Goal: Task Accomplishment & Management: Use online tool/utility

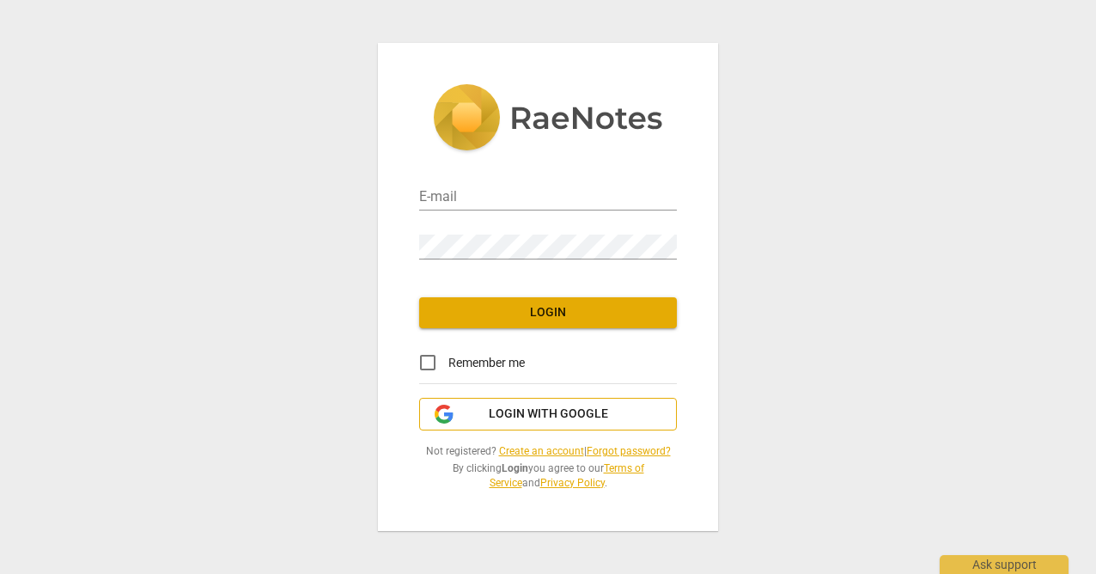
click at [528, 411] on span "Login with Google" at bounding box center [548, 413] width 119 height 17
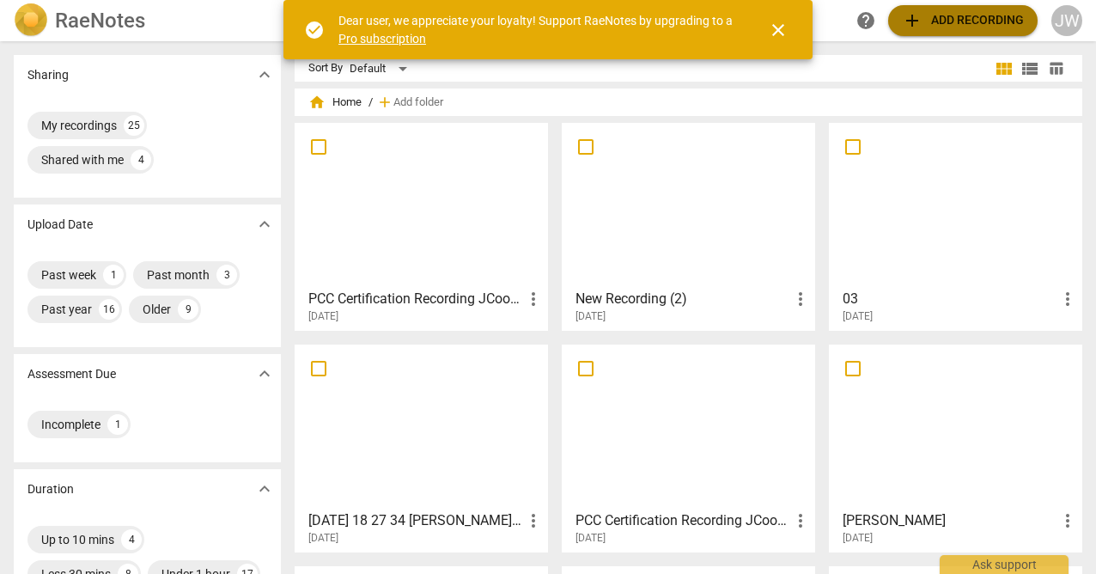
click at [920, 22] on span "add" at bounding box center [912, 20] width 21 height 21
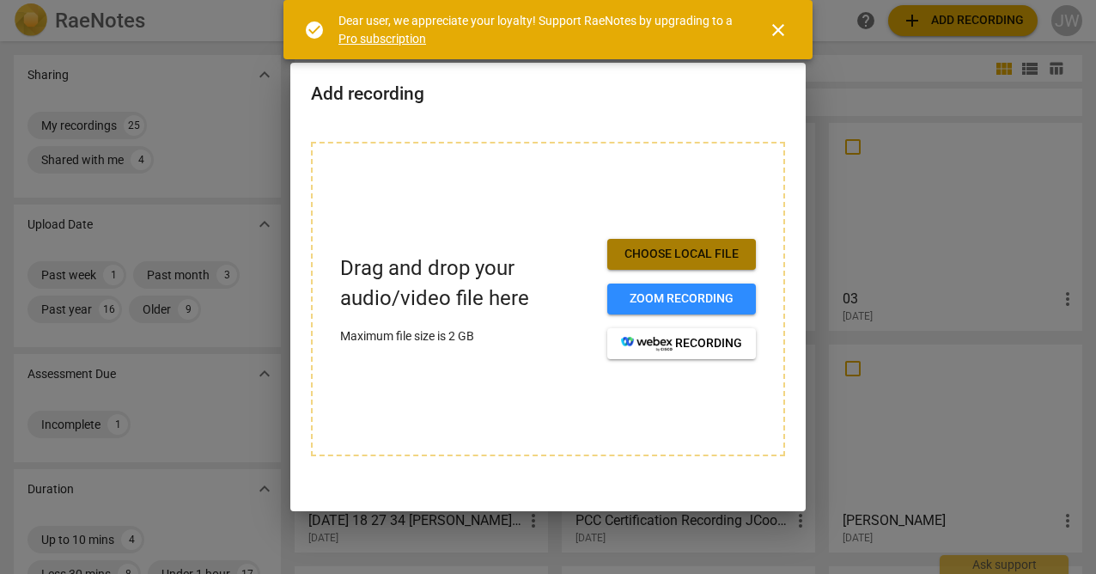
click at [666, 261] on span "Choose local file" at bounding box center [681, 254] width 121 height 17
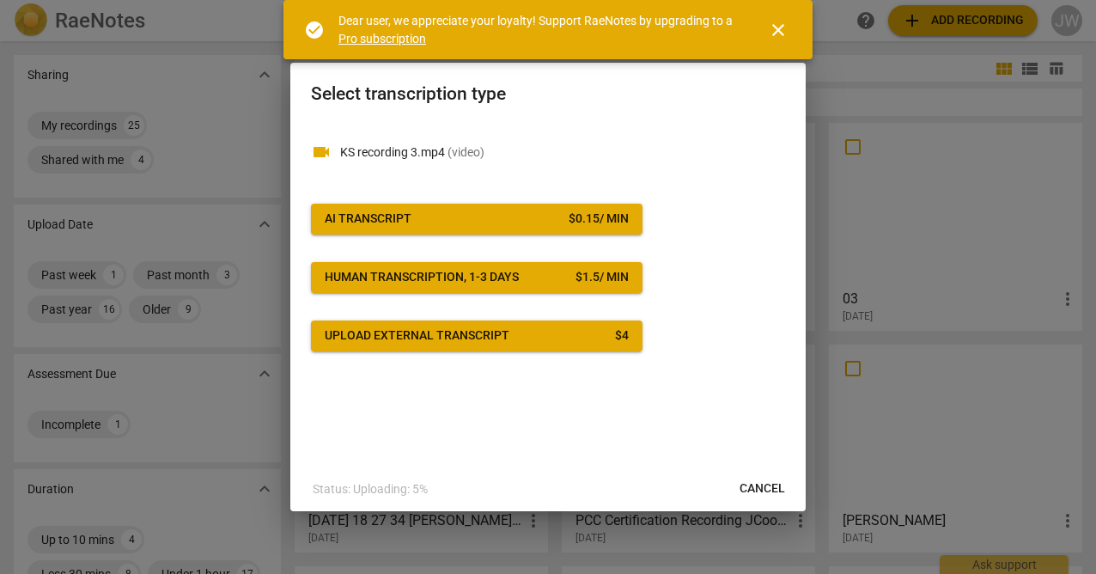
click at [487, 216] on span "AI Transcript $ 0.15 / min" at bounding box center [477, 218] width 304 height 17
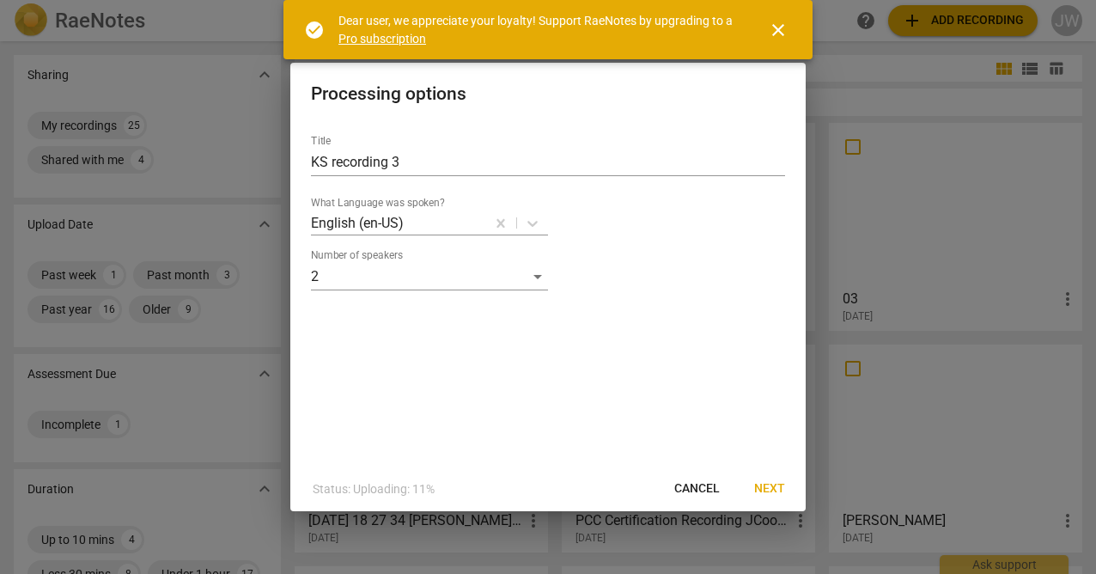
click at [769, 484] on span "Next" at bounding box center [769, 488] width 31 height 17
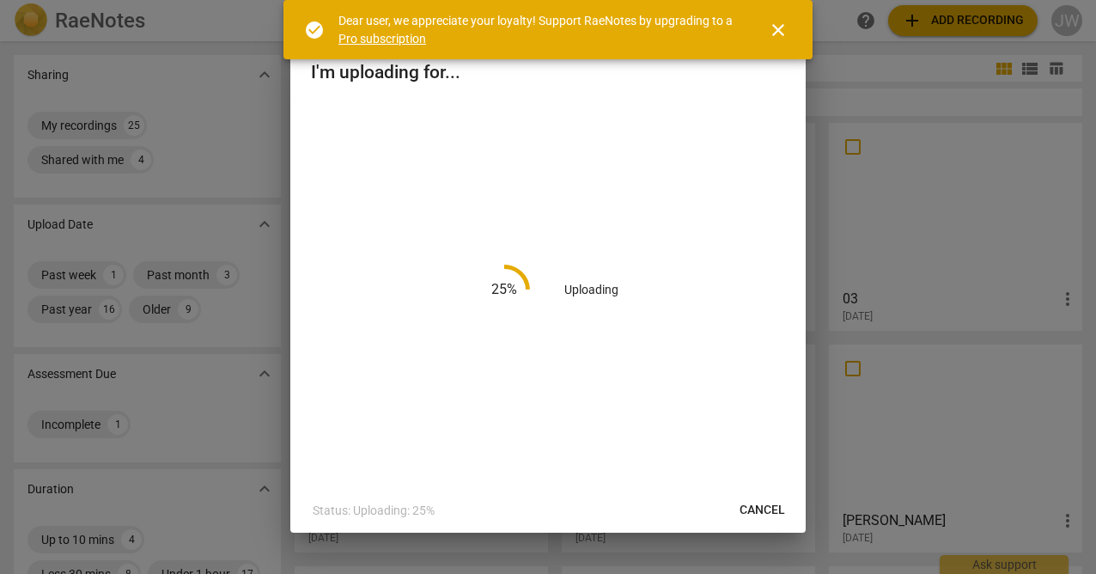
click at [782, 35] on span "close" at bounding box center [778, 30] width 21 height 21
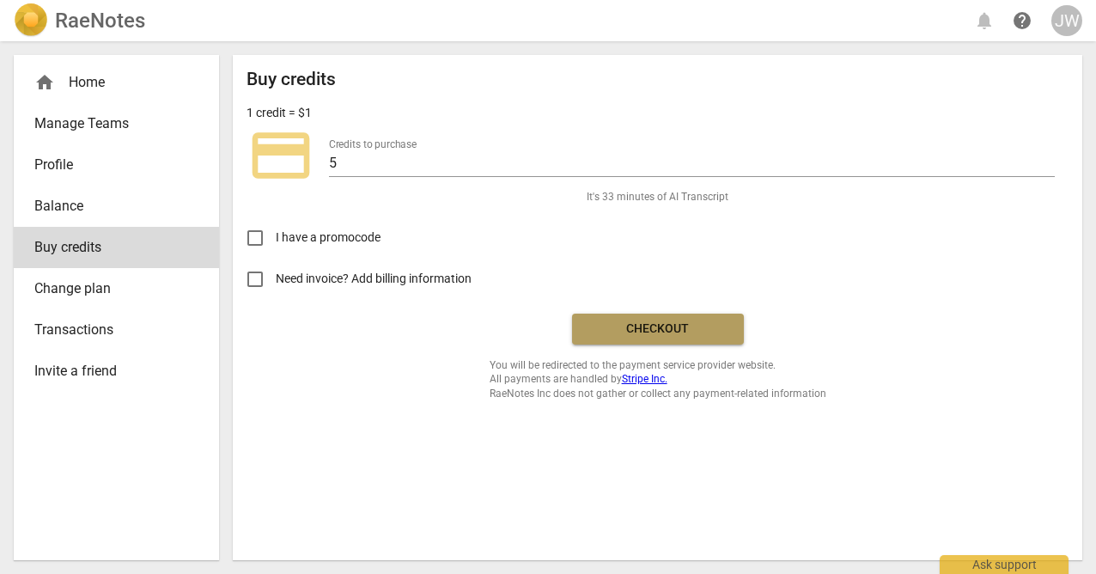
click at [614, 331] on span "Checkout" at bounding box center [658, 328] width 144 height 17
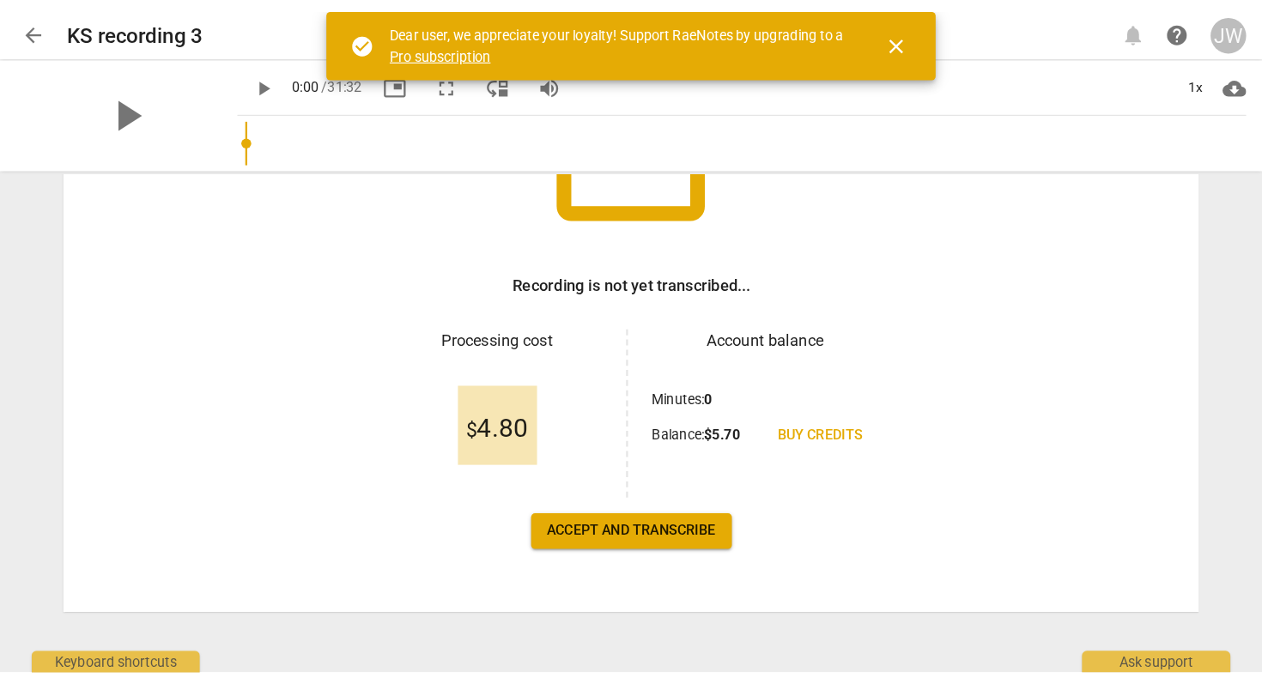
scroll to position [201, 0]
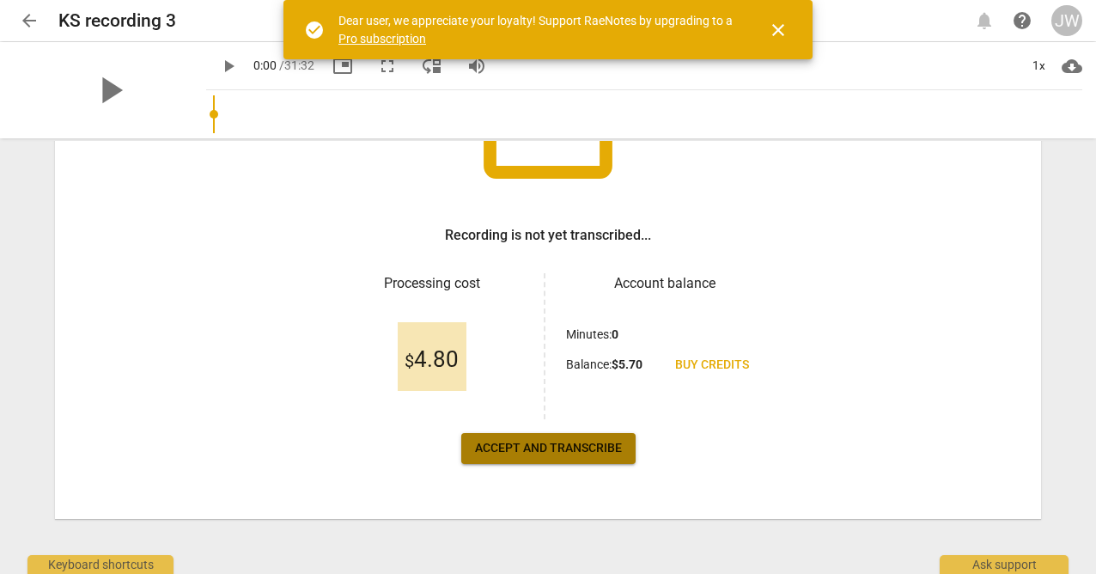
click at [582, 451] on span "Accept and transcribe" at bounding box center [548, 448] width 147 height 17
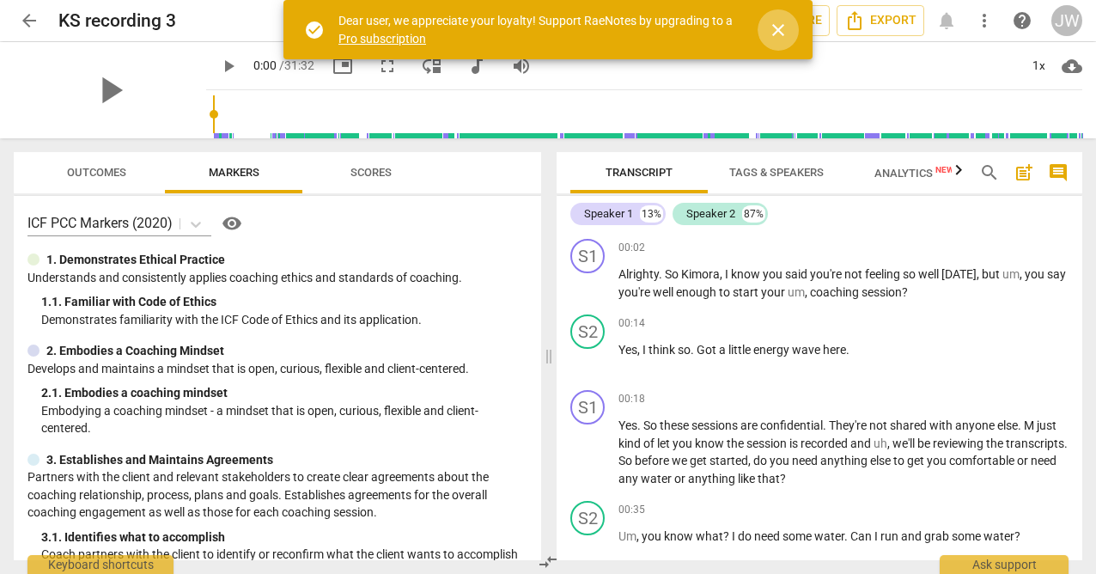
click at [775, 26] on span "close" at bounding box center [778, 30] width 21 height 21
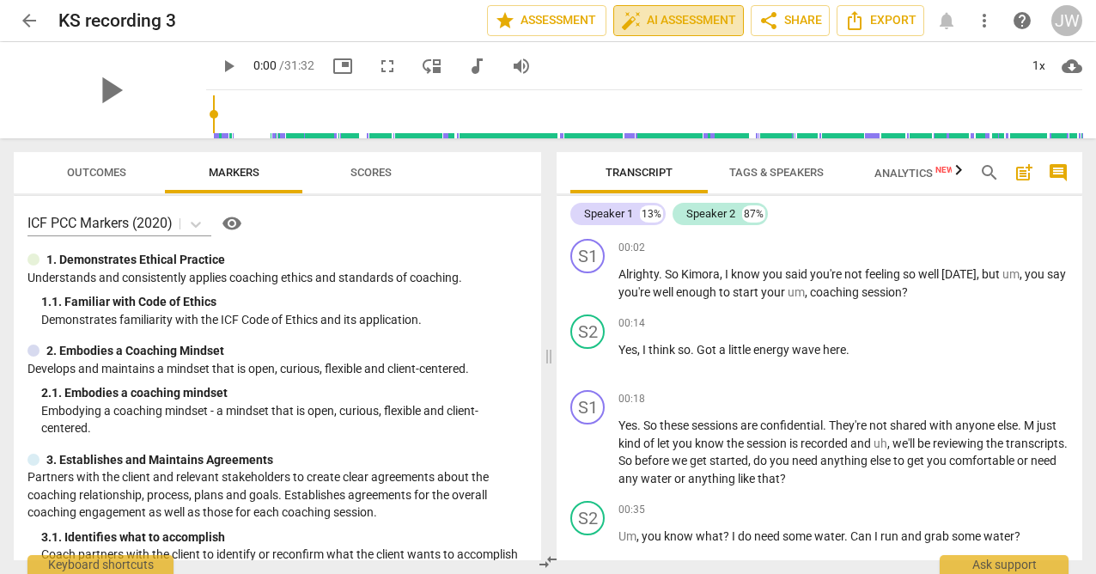
click at [640, 25] on span "auto_fix_high AI Assessment" at bounding box center [678, 20] width 115 height 21
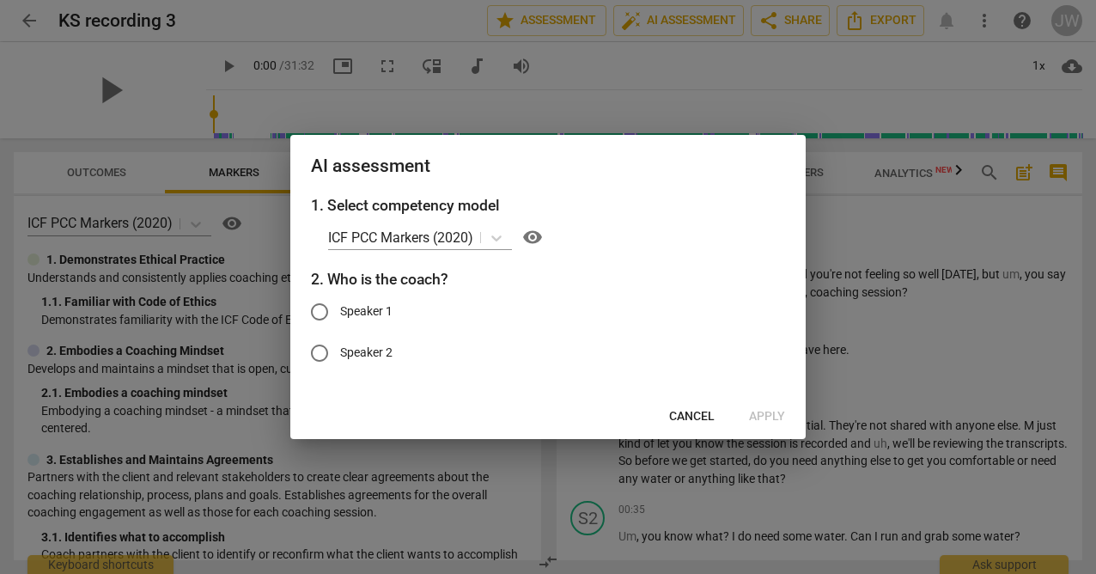
click at [699, 421] on span "Cancel" at bounding box center [692, 416] width 46 height 17
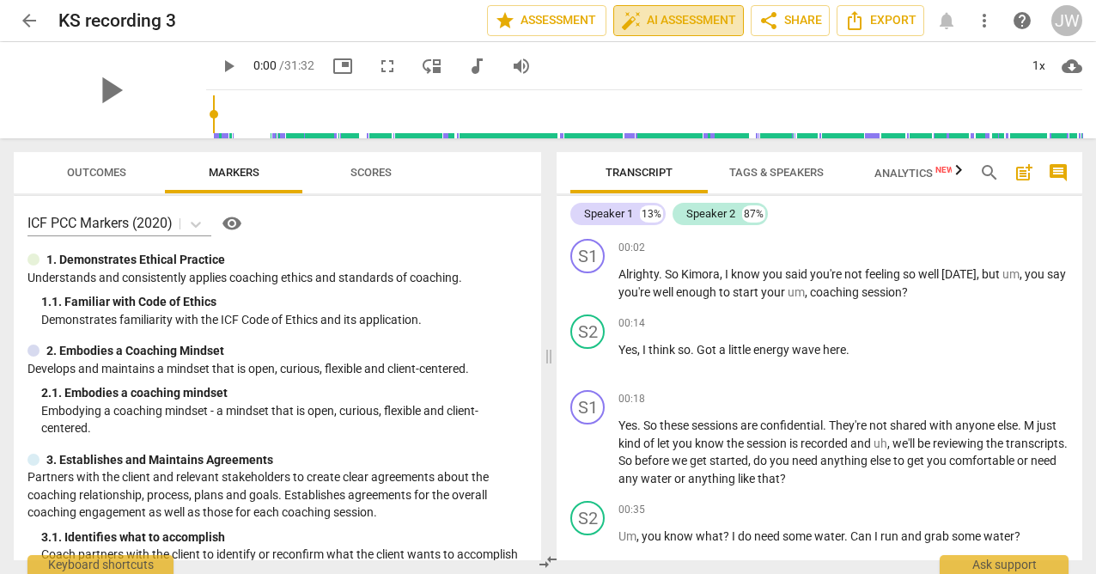
click at [640, 27] on span "auto_fix_high AI Assessment" at bounding box center [678, 20] width 115 height 21
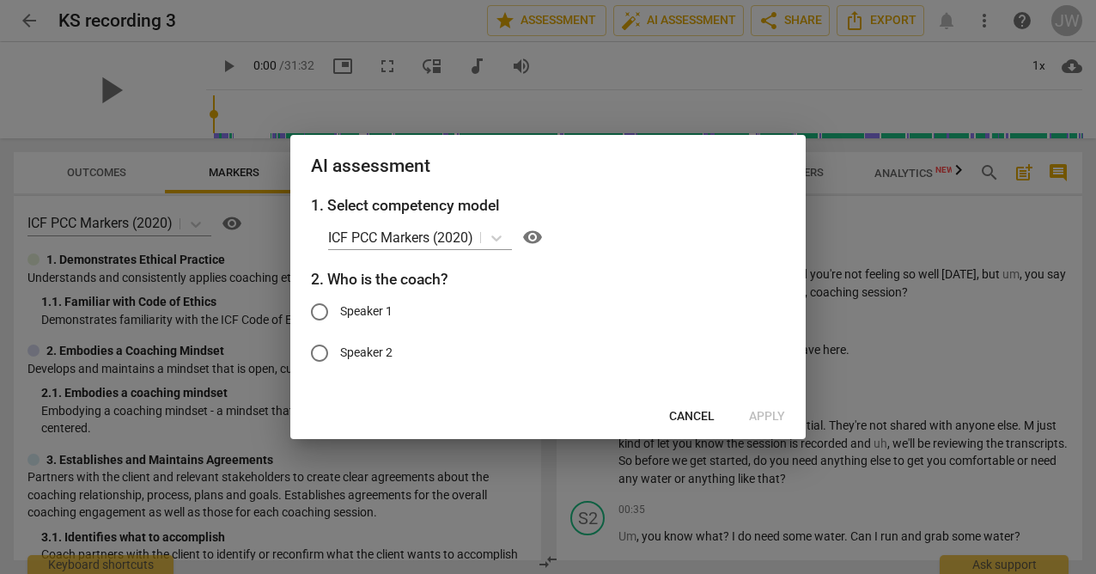
click at [319, 307] on input "Speaker 1" at bounding box center [319, 311] width 41 height 41
radio input "true"
click at [763, 418] on span "Apply" at bounding box center [767, 416] width 36 height 17
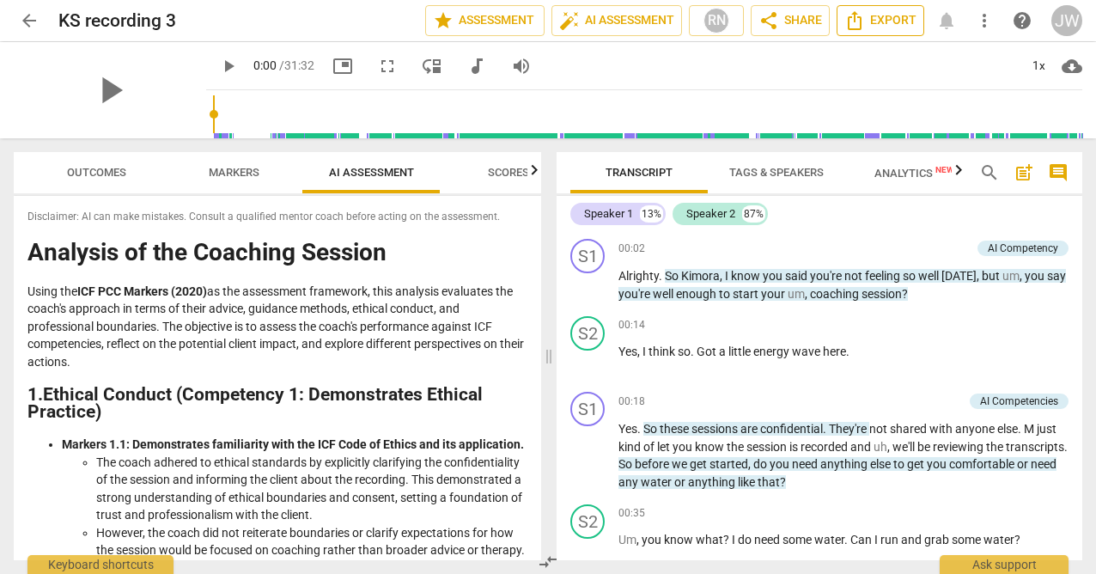
click at [862, 15] on icon "Export" at bounding box center [854, 20] width 21 height 21
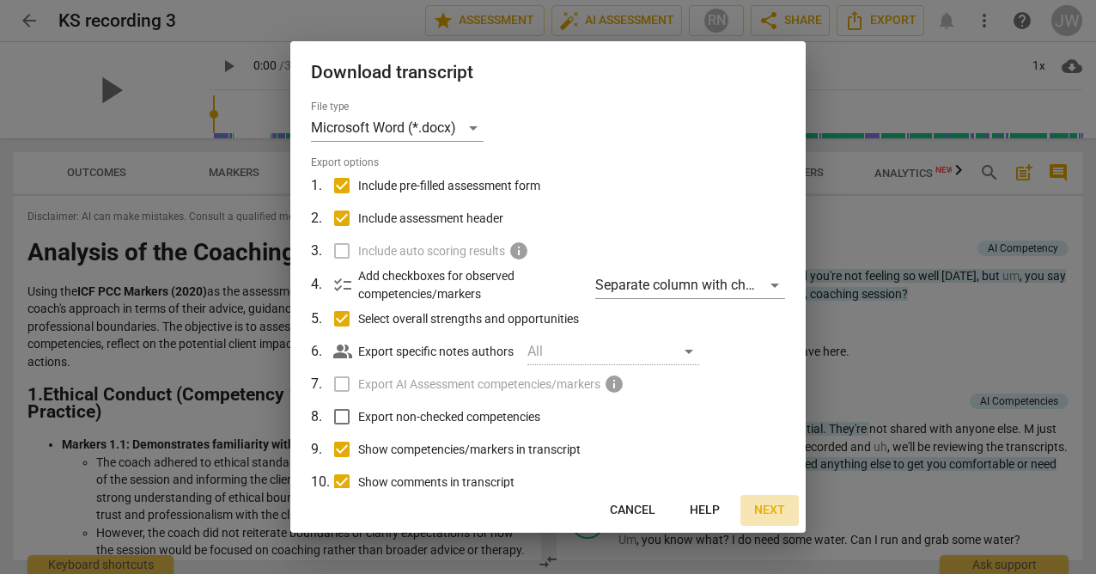
click at [767, 507] on span "Next" at bounding box center [769, 510] width 31 height 17
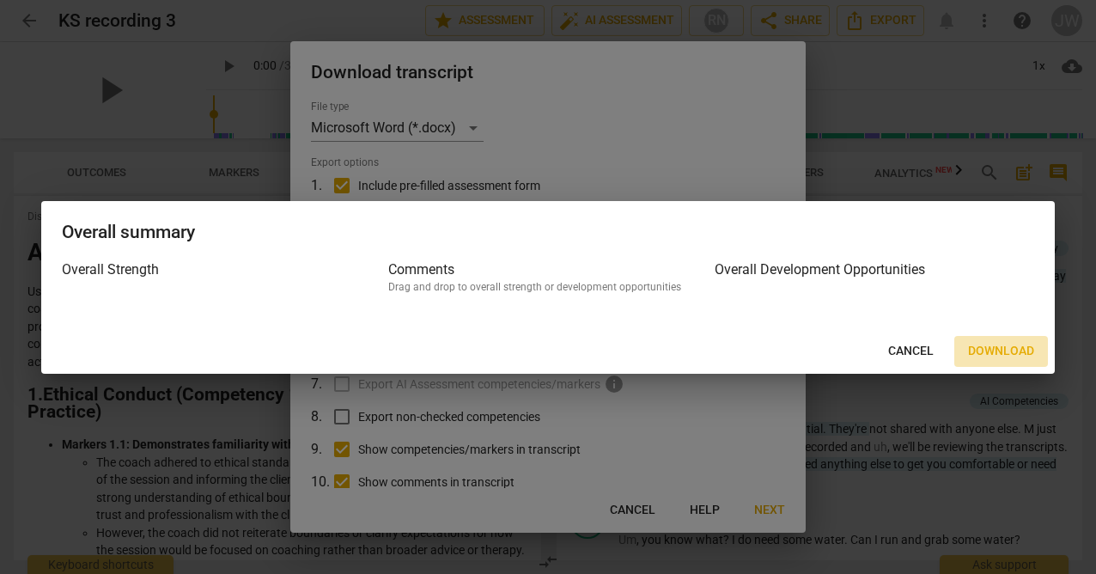
click at [994, 352] on span "Download" at bounding box center [1001, 351] width 66 height 17
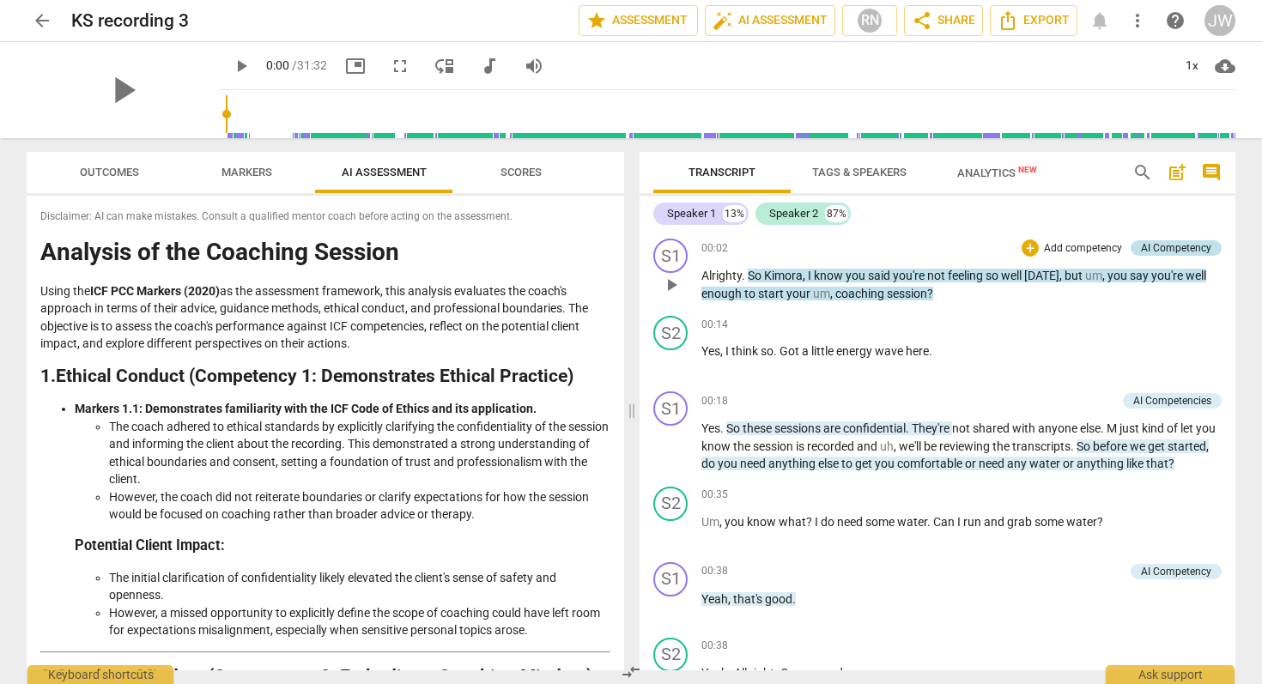
click at [1095, 246] on div "AI Competency" at bounding box center [1176, 247] width 70 height 15
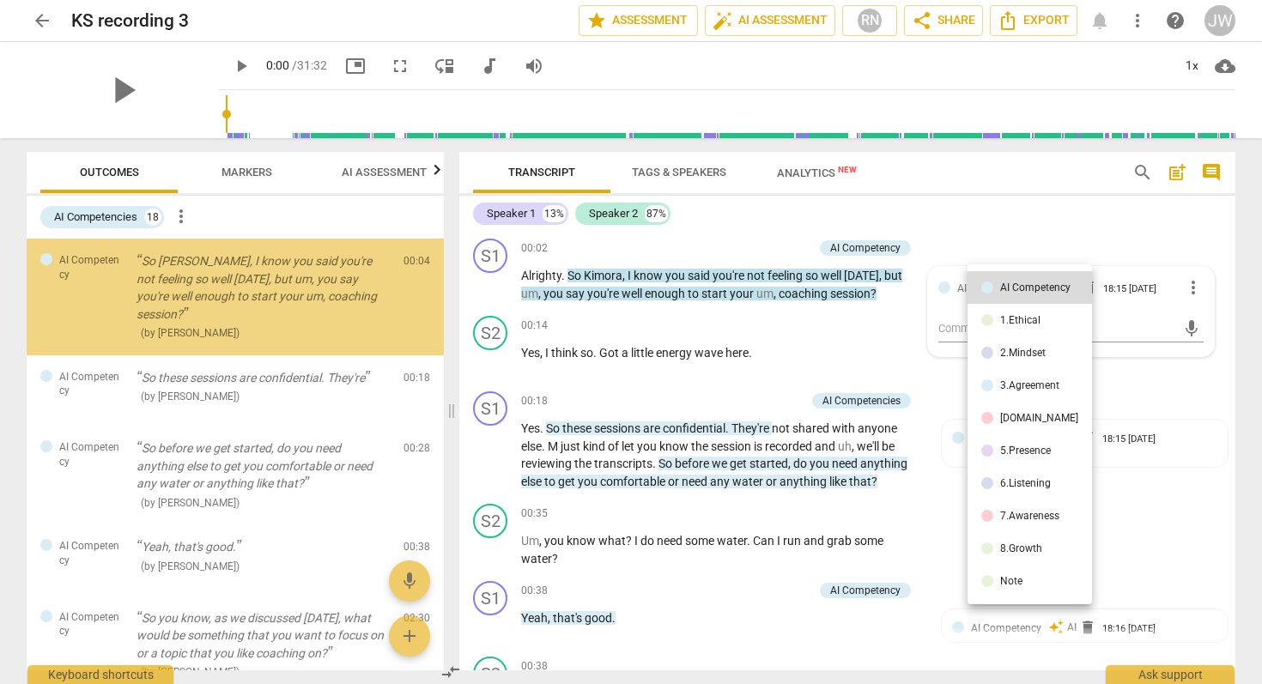
click at [1046, 232] on div at bounding box center [631, 342] width 1262 height 684
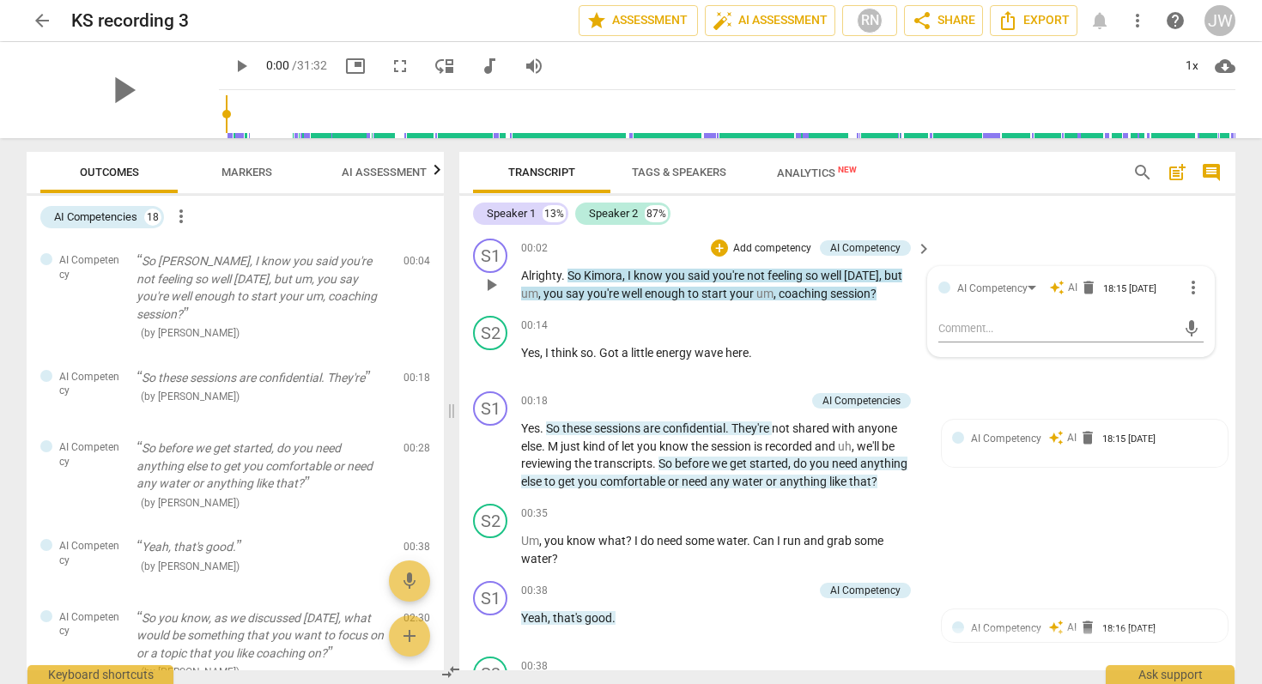
click at [1058, 289] on span "auto_awesome" at bounding box center [1056, 287] width 15 height 15
click at [1057, 287] on span "auto_awesome" at bounding box center [1056, 287] width 15 height 15
click at [1027, 285] on div "AI Competency" at bounding box center [1000, 288] width 85 height 15
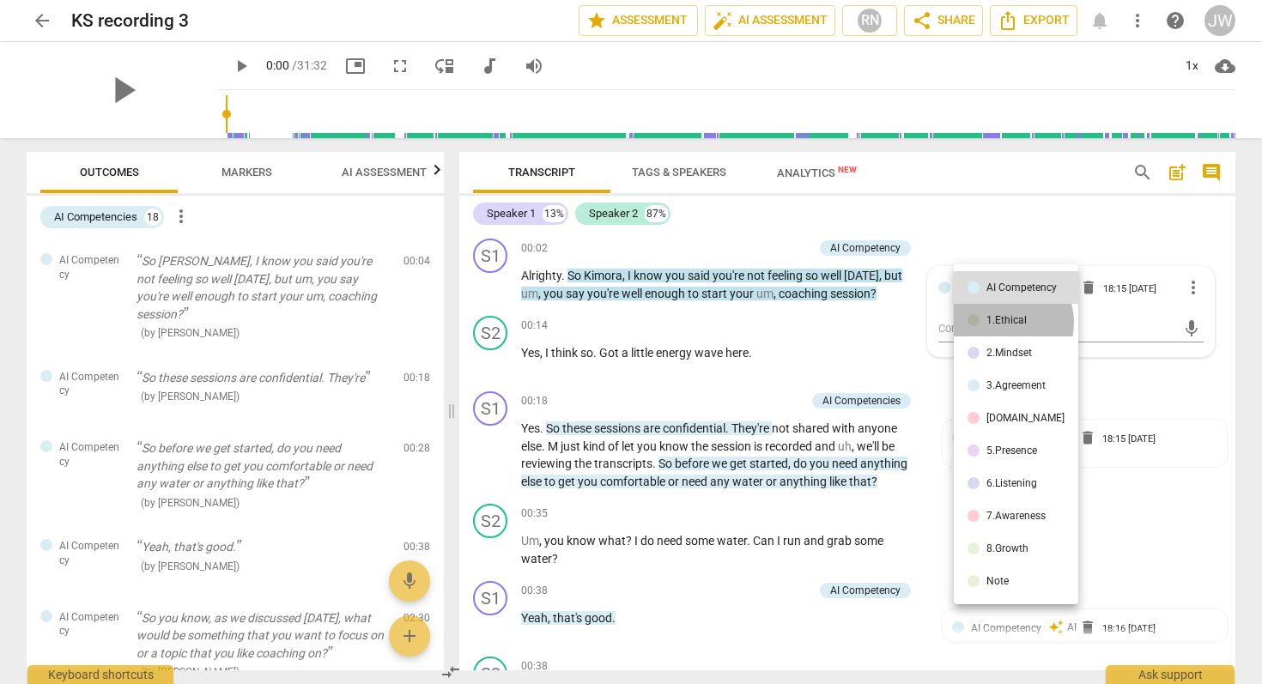
click at [1000, 323] on div "1.Ethical" at bounding box center [1007, 320] width 40 height 10
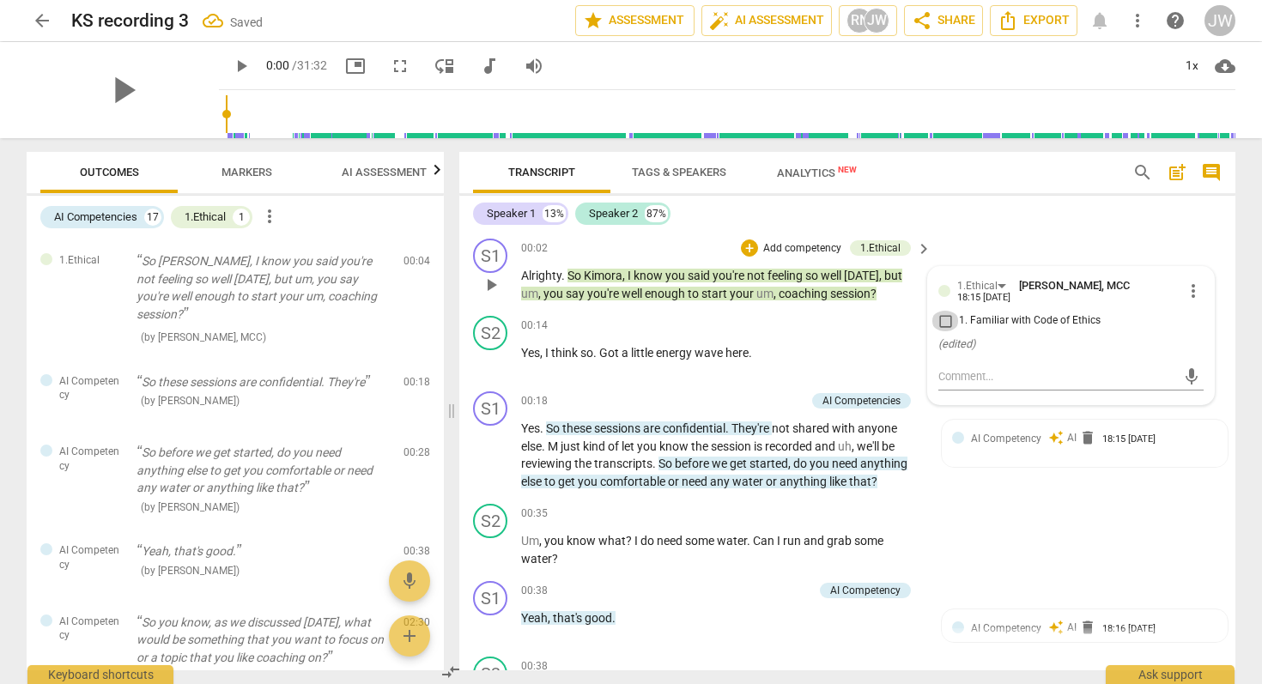
click at [942, 320] on input "1. Familiar with Code of Ethics" at bounding box center [945, 321] width 27 height 21
checkbox input "true"
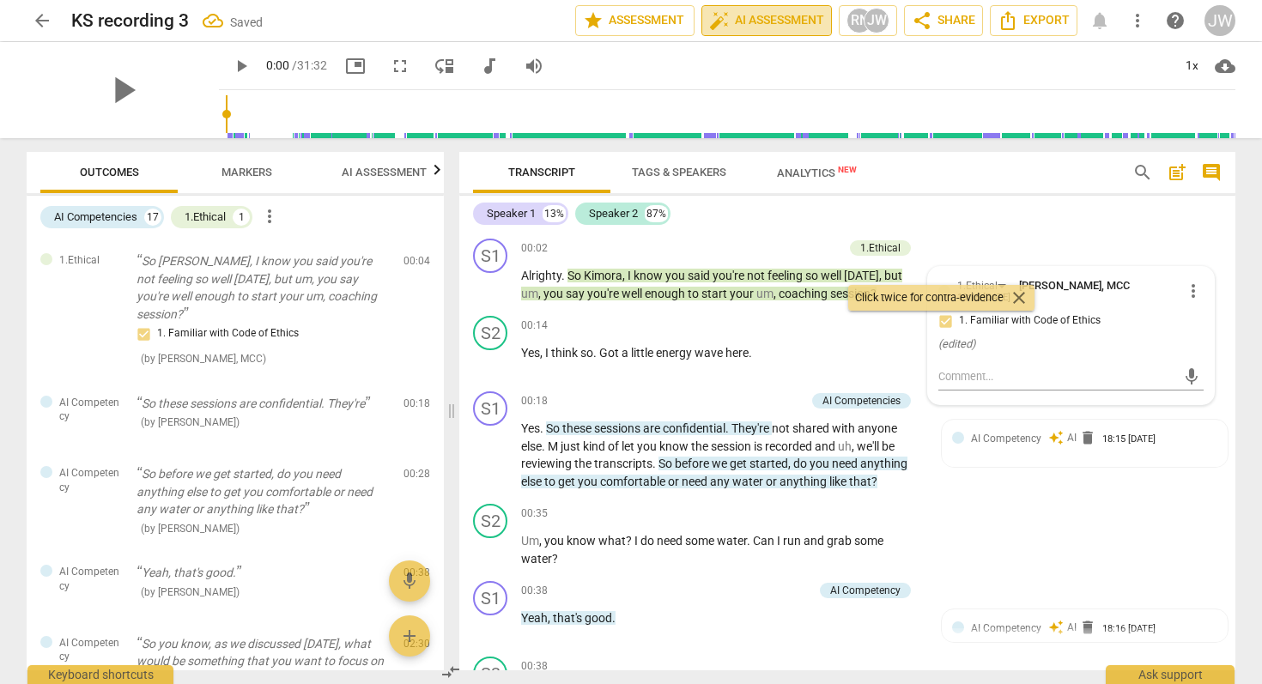
click at [728, 24] on span "auto_fix_high AI Assessment" at bounding box center [766, 20] width 115 height 21
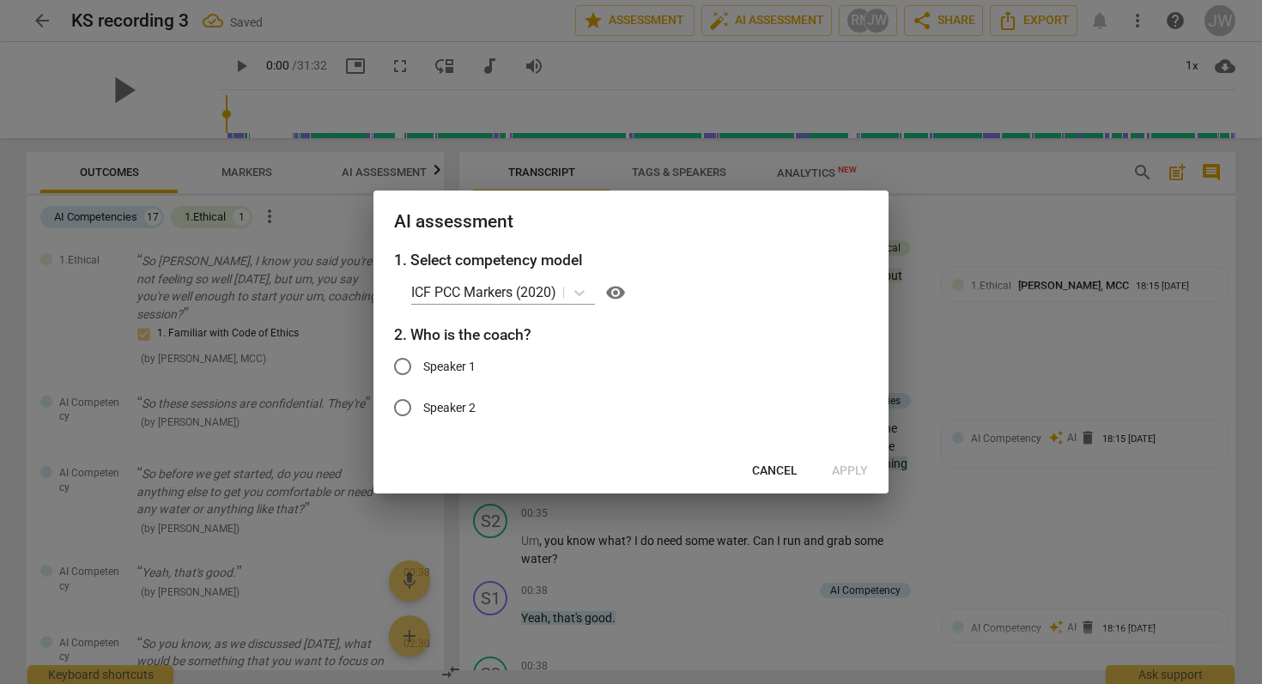
click at [404, 368] on input "Speaker 1" at bounding box center [402, 366] width 41 height 41
radio input "true"
click at [847, 473] on span "Apply" at bounding box center [850, 471] width 36 height 17
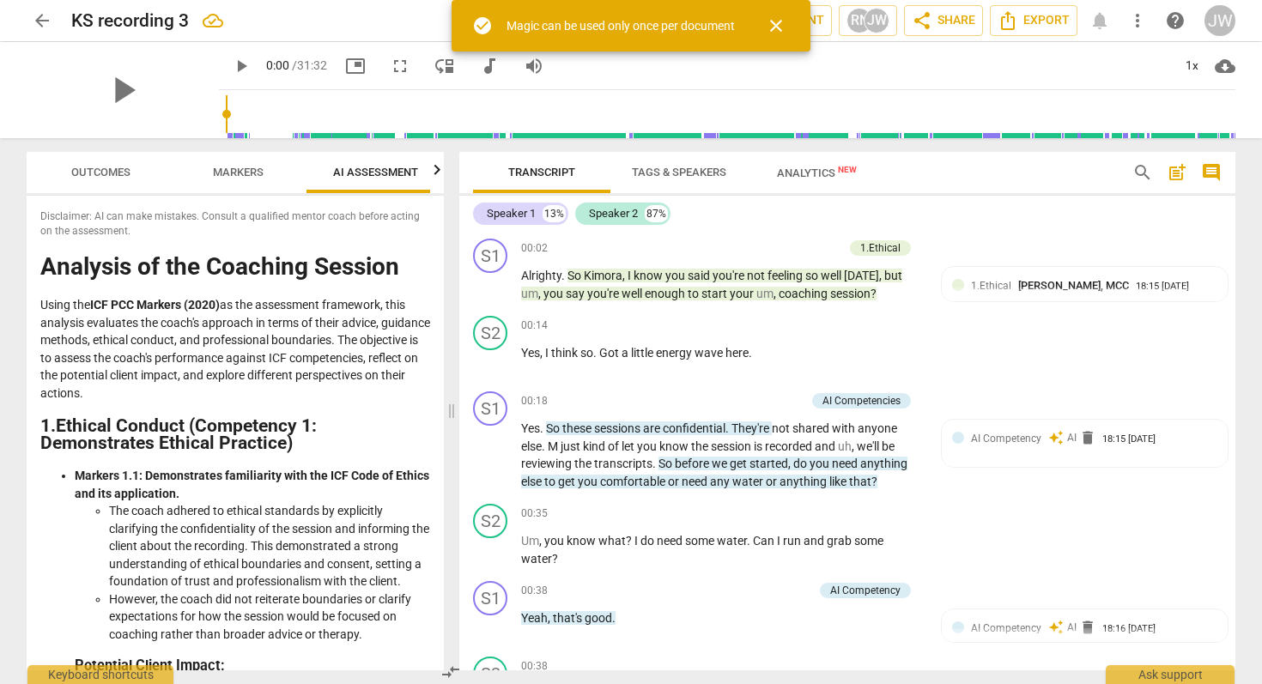
scroll to position [0, 22]
click at [780, 33] on span "close" at bounding box center [776, 25] width 21 height 21
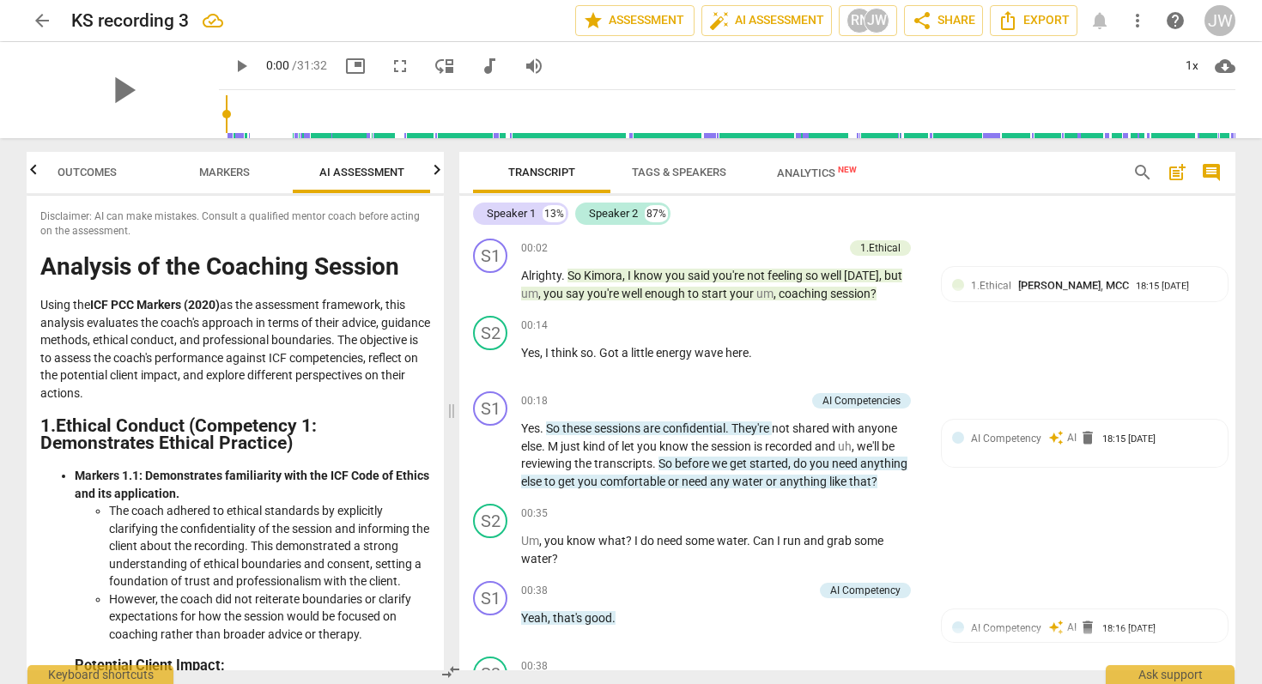
click at [661, 173] on span "Tags & Speakers" at bounding box center [679, 172] width 94 height 13
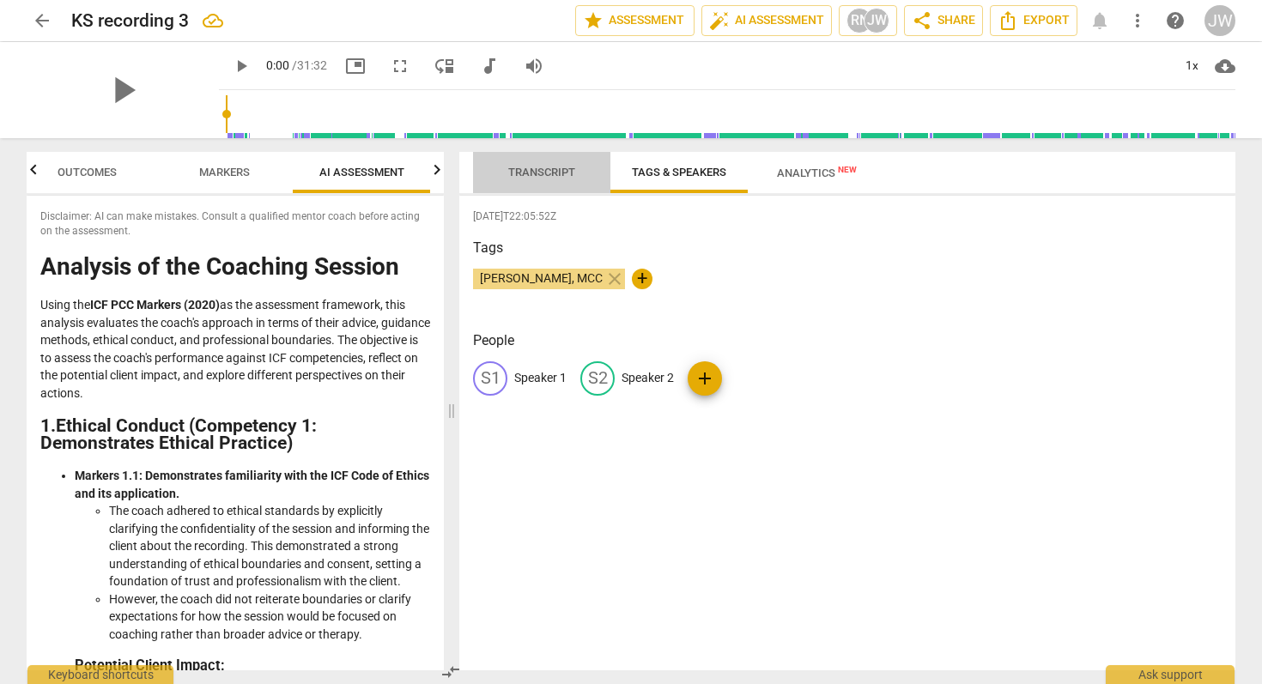
click at [520, 173] on span "Transcript" at bounding box center [541, 172] width 67 height 13
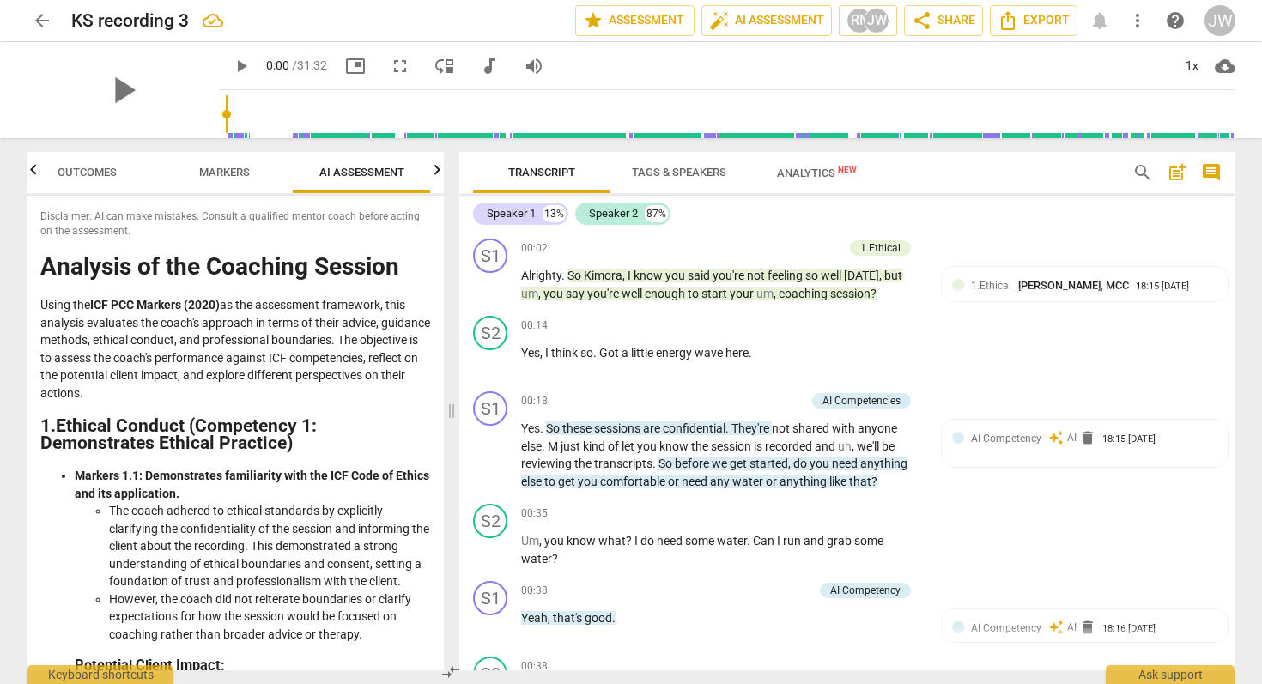
click at [223, 171] on span "Markers" at bounding box center [224, 172] width 51 height 13
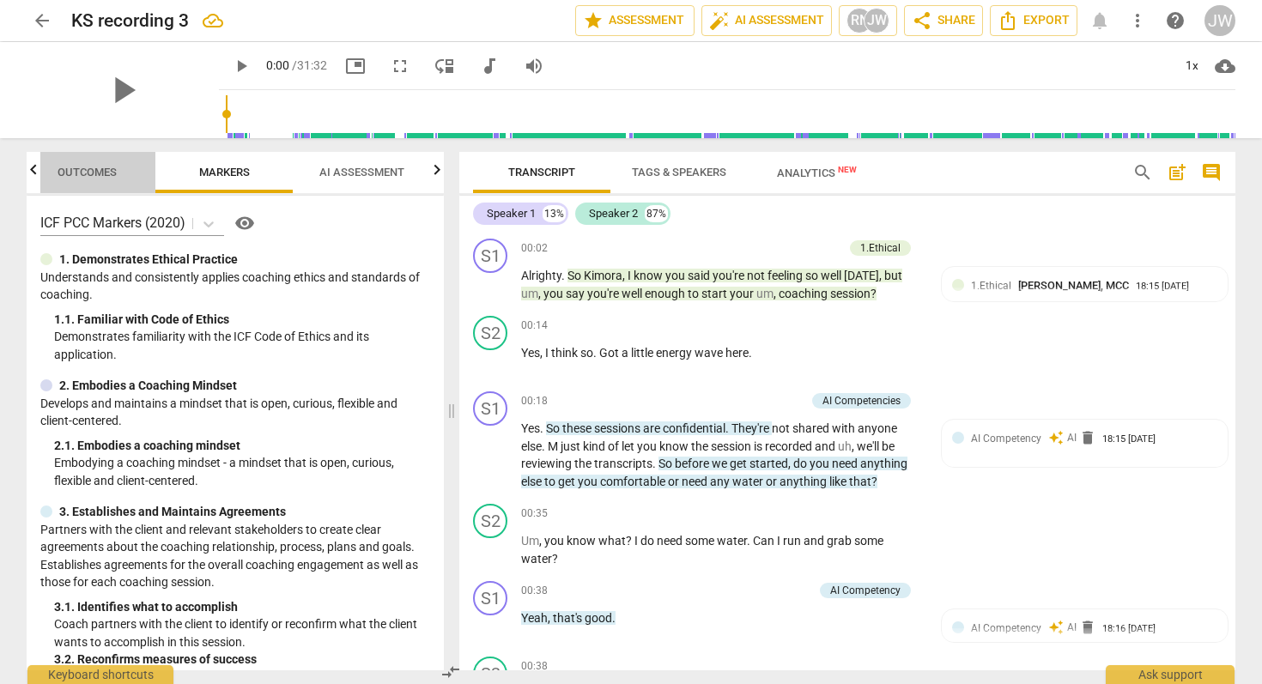
click at [64, 163] on span "Outcomes" at bounding box center [87, 172] width 100 height 23
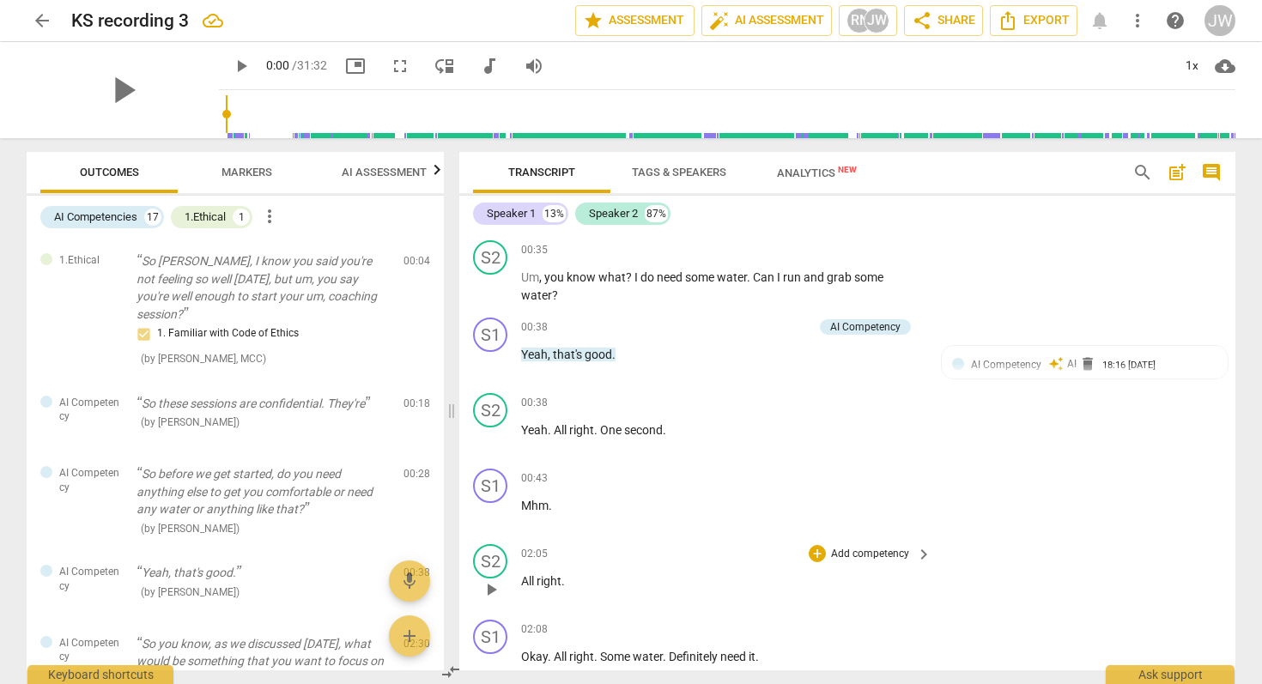
scroll to position [0, 0]
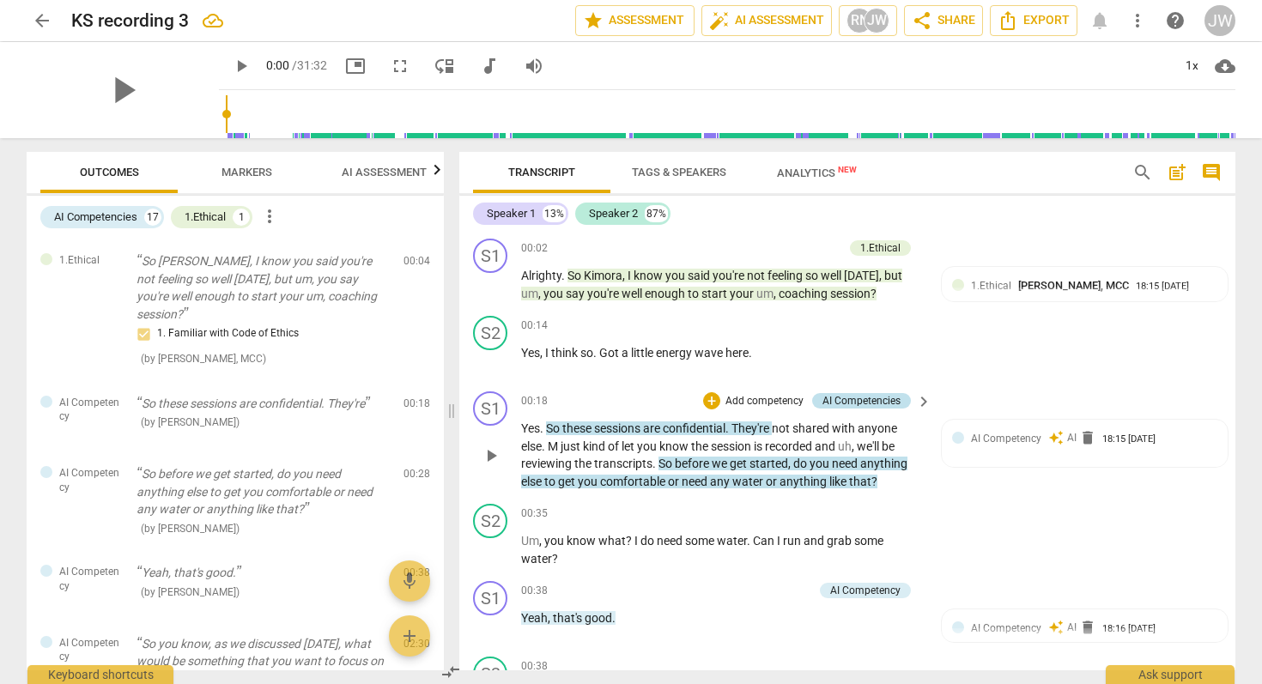
click at [832, 404] on div "AI Competencies" at bounding box center [862, 400] width 78 height 15
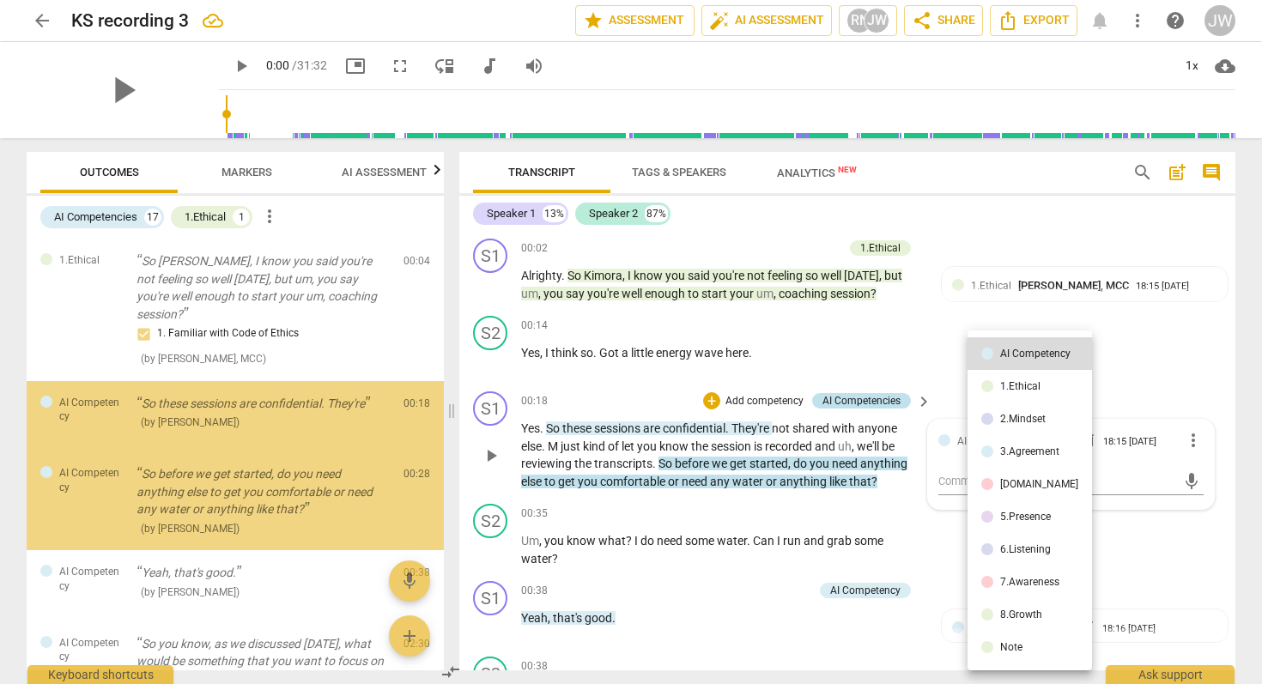
scroll to position [28, 0]
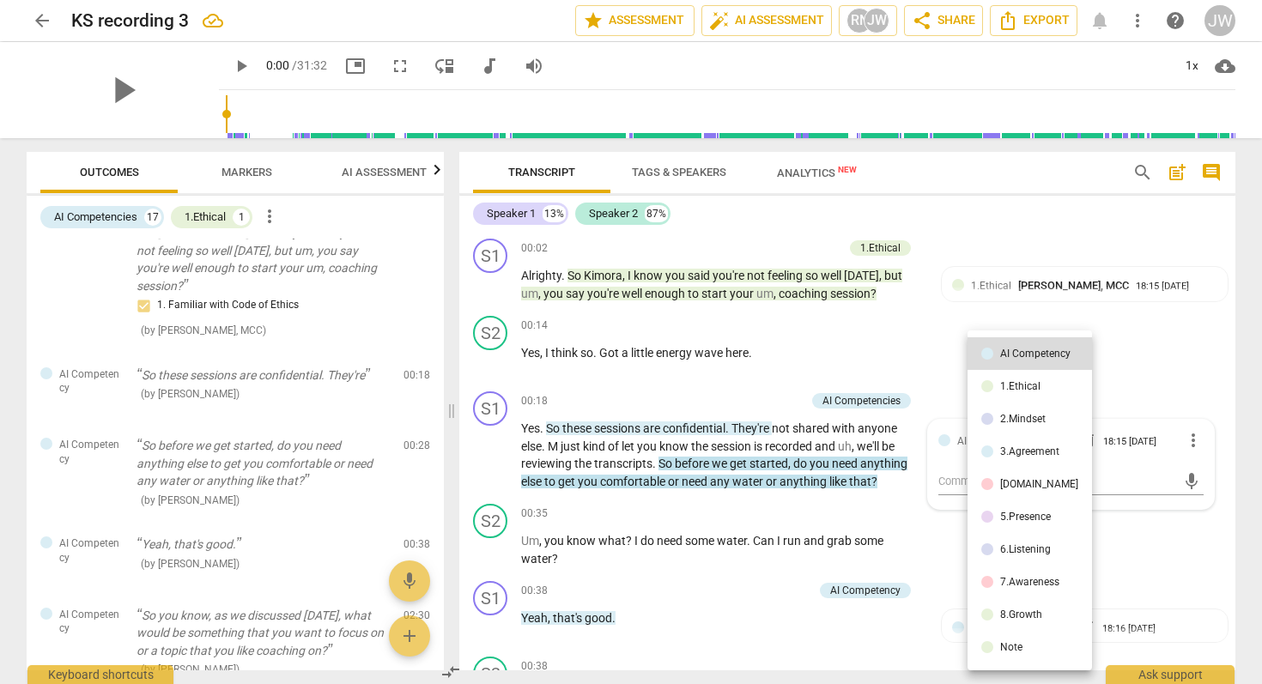
click at [954, 398] on div at bounding box center [631, 342] width 1262 height 684
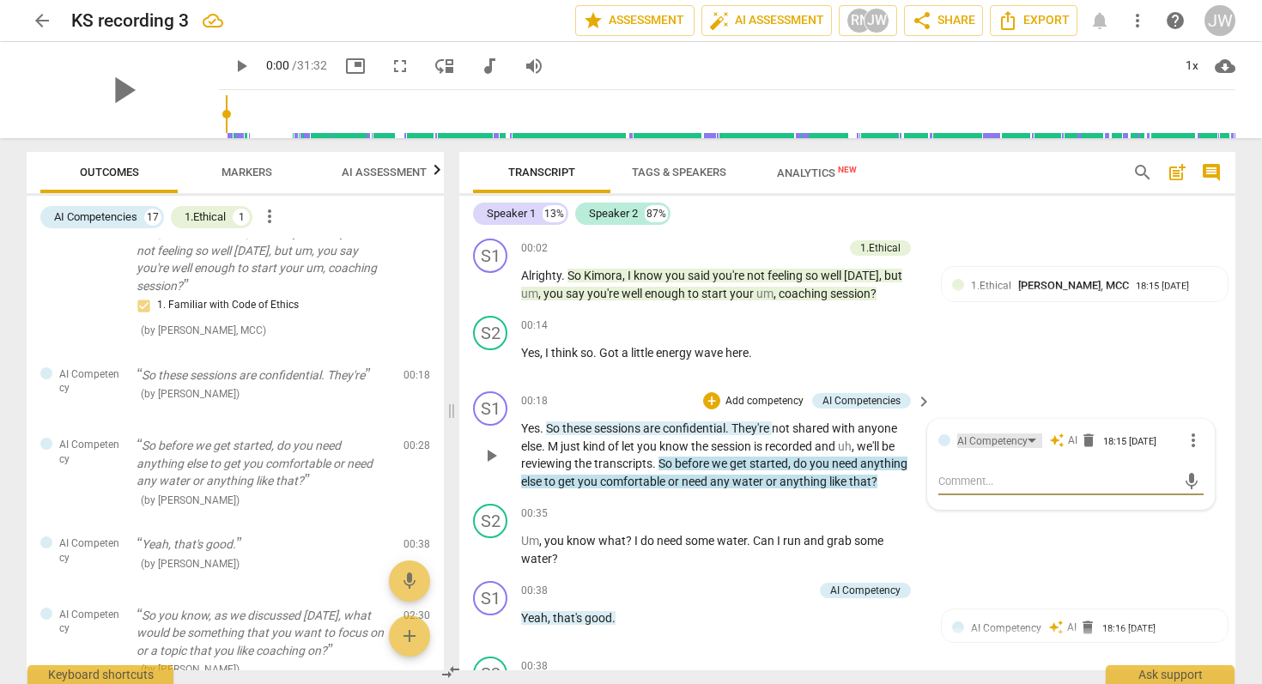
click at [958, 444] on div "AI Competency" at bounding box center [993, 442] width 70 height 16
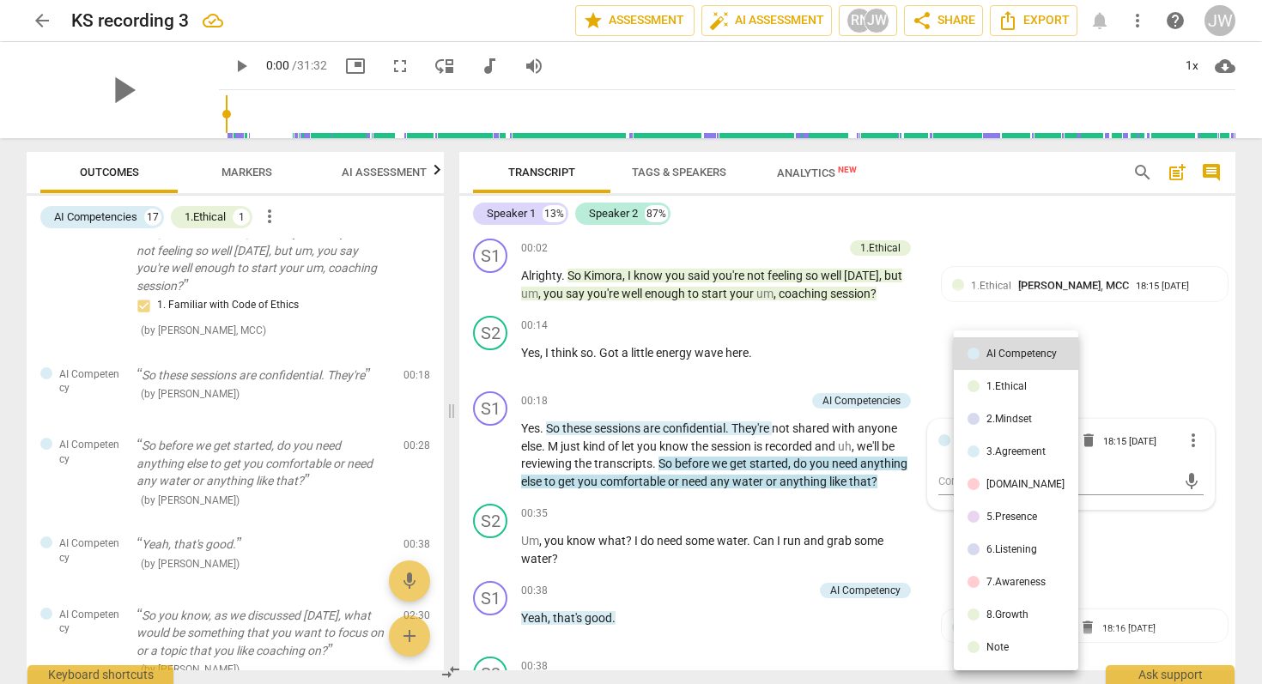
click at [866, 398] on div at bounding box center [631, 342] width 1262 height 684
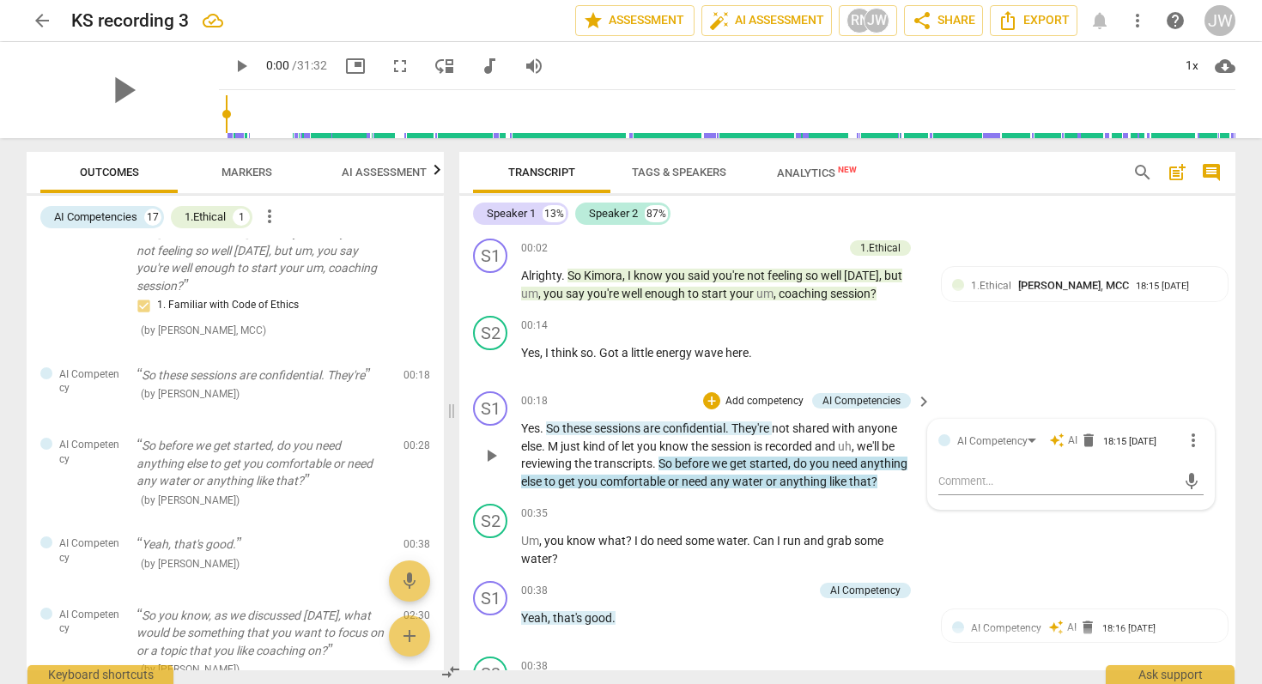
click at [919, 400] on span "keyboard_arrow_right" at bounding box center [924, 402] width 21 height 21
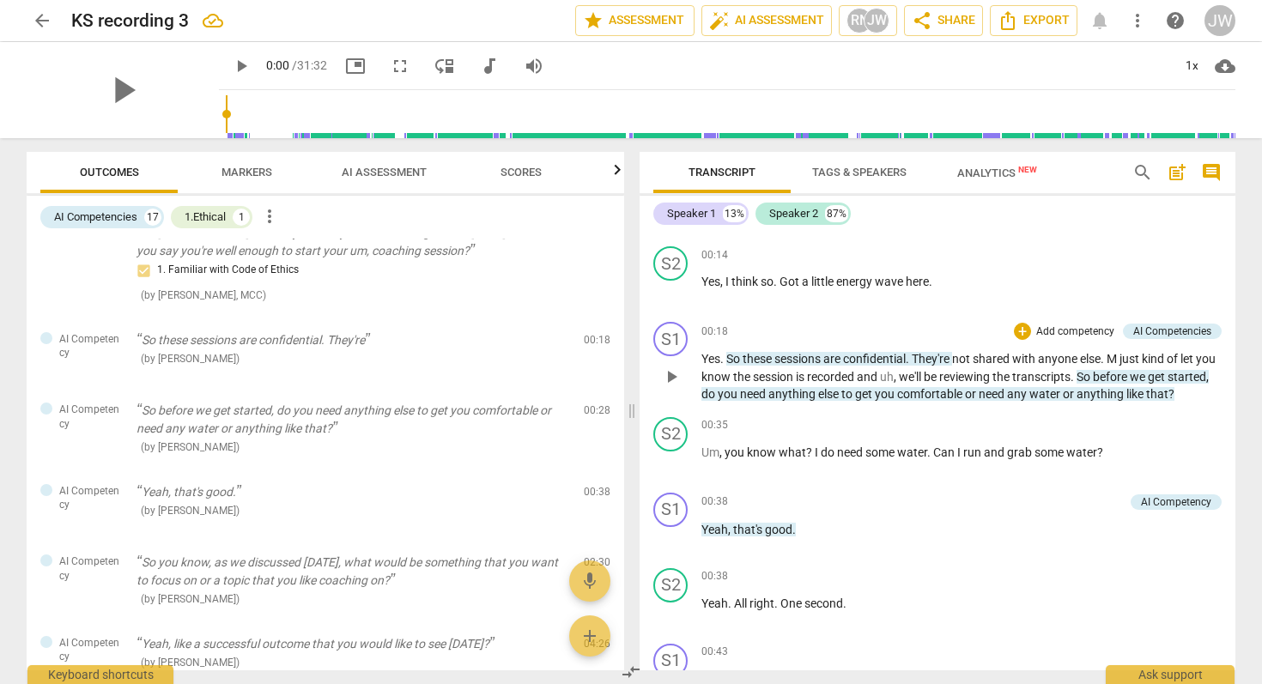
scroll to position [68, 0]
click at [154, 447] on span "( by RaeNotes )" at bounding box center [190, 447] width 99 height 12
click at [563, 414] on span "edit" at bounding box center [566, 414] width 21 height 21
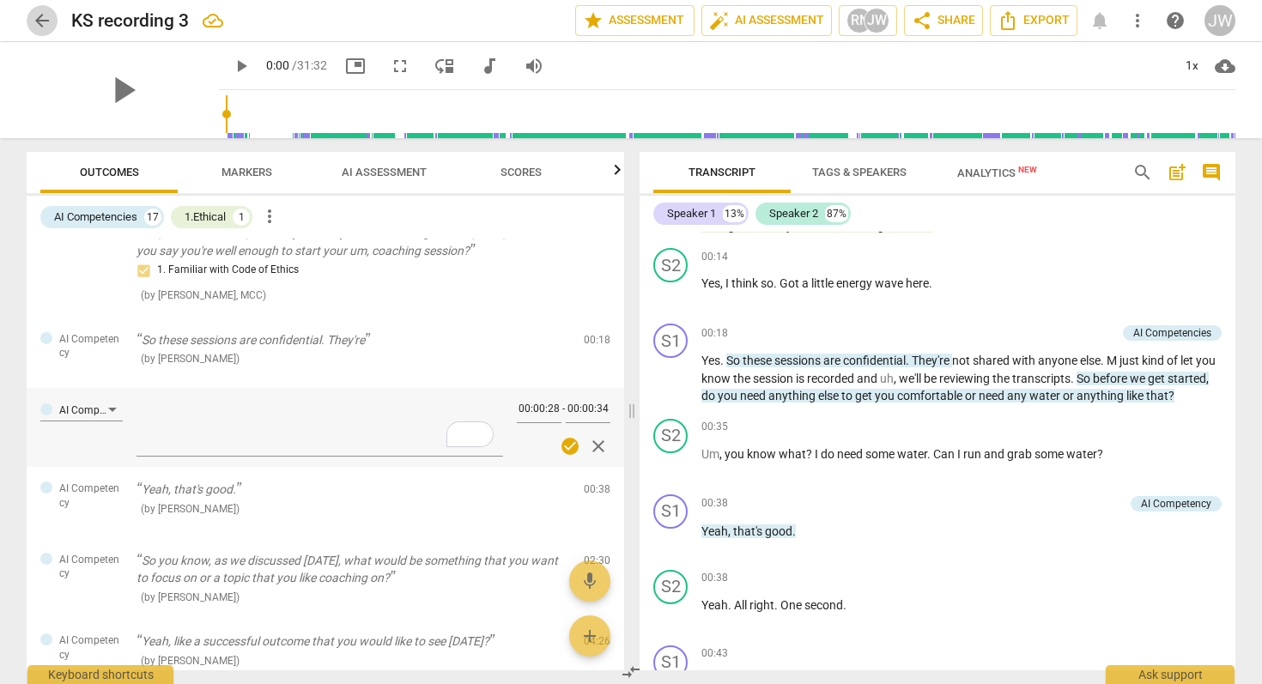
click at [38, 23] on span "arrow_back" at bounding box center [42, 20] width 21 height 21
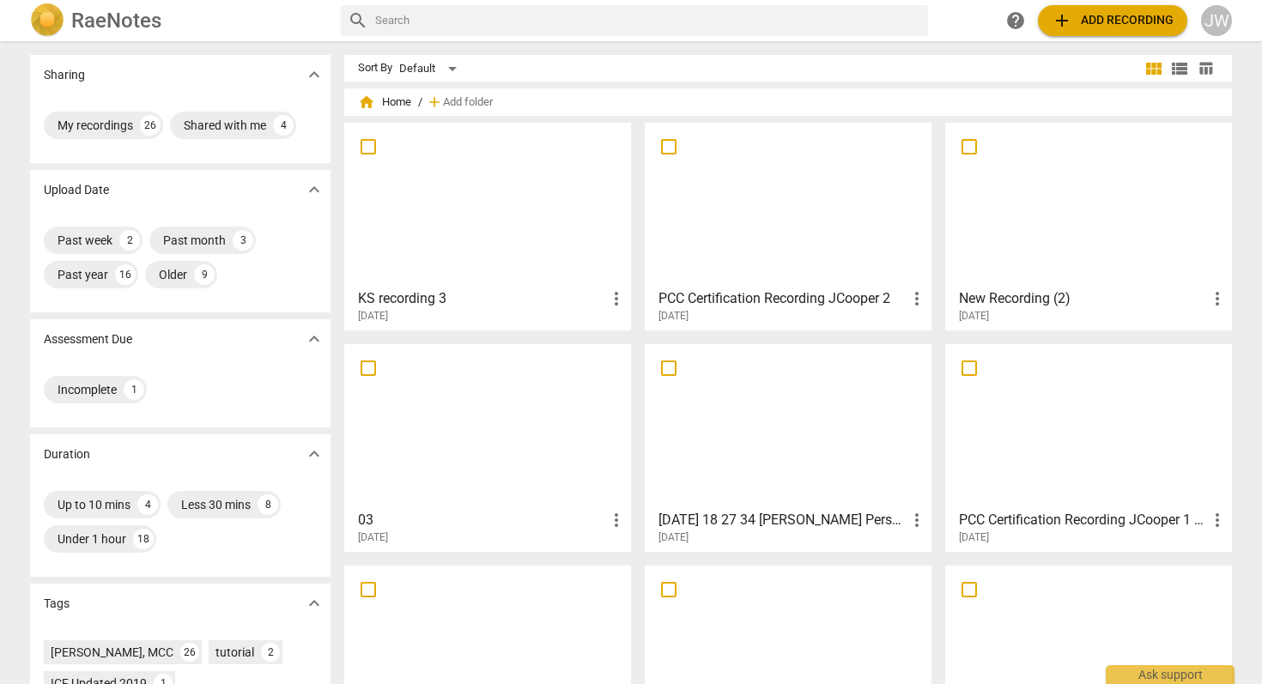
click at [388, 309] on span "2025-08-18" at bounding box center [373, 316] width 30 height 15
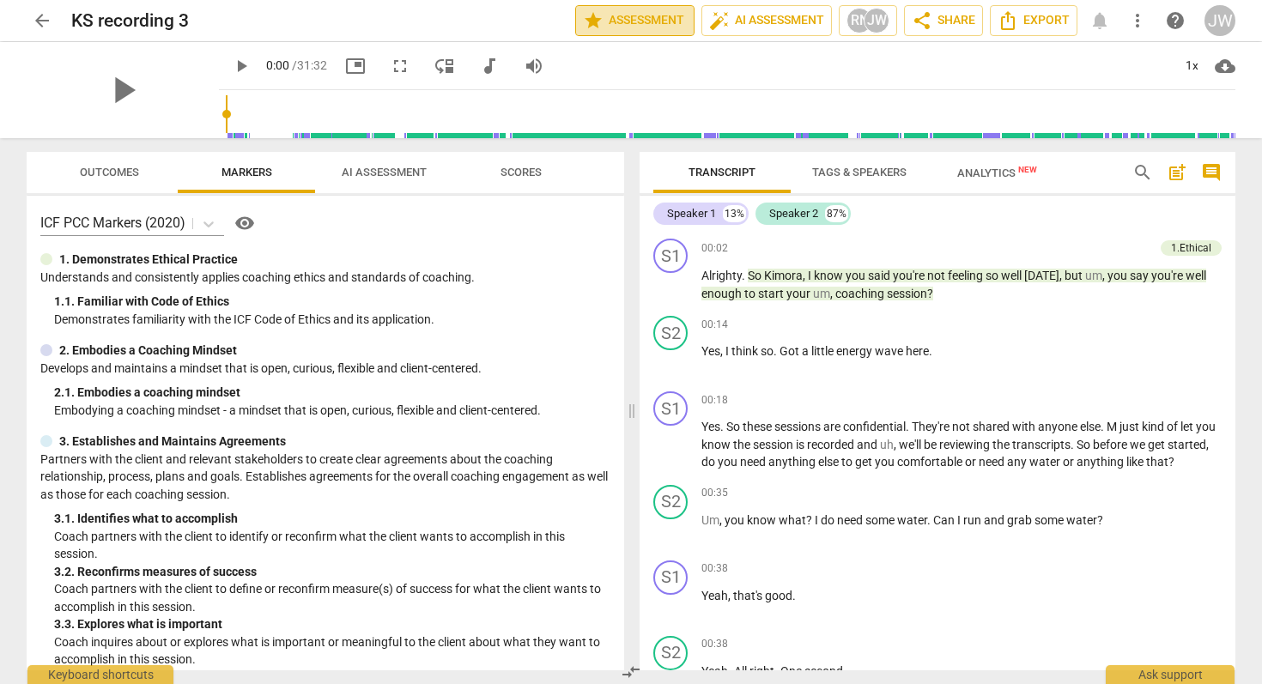
click at [663, 26] on span "star Assessment" at bounding box center [635, 20] width 104 height 21
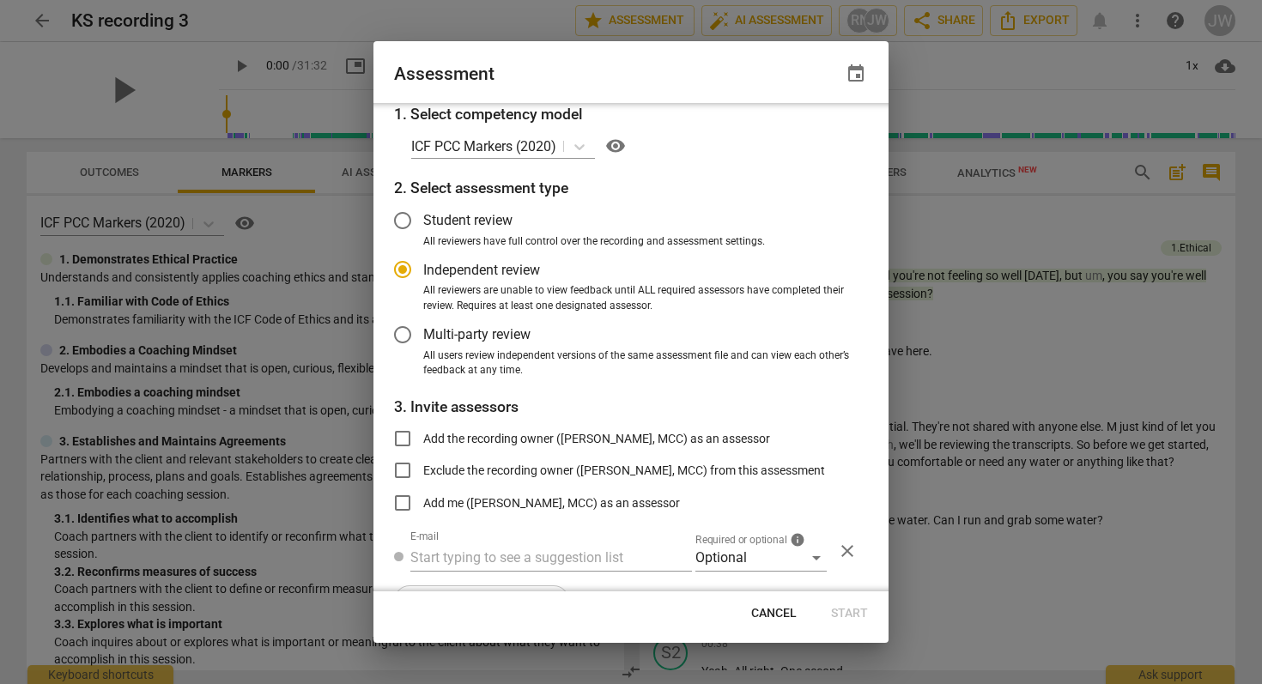
scroll to position [45, 0]
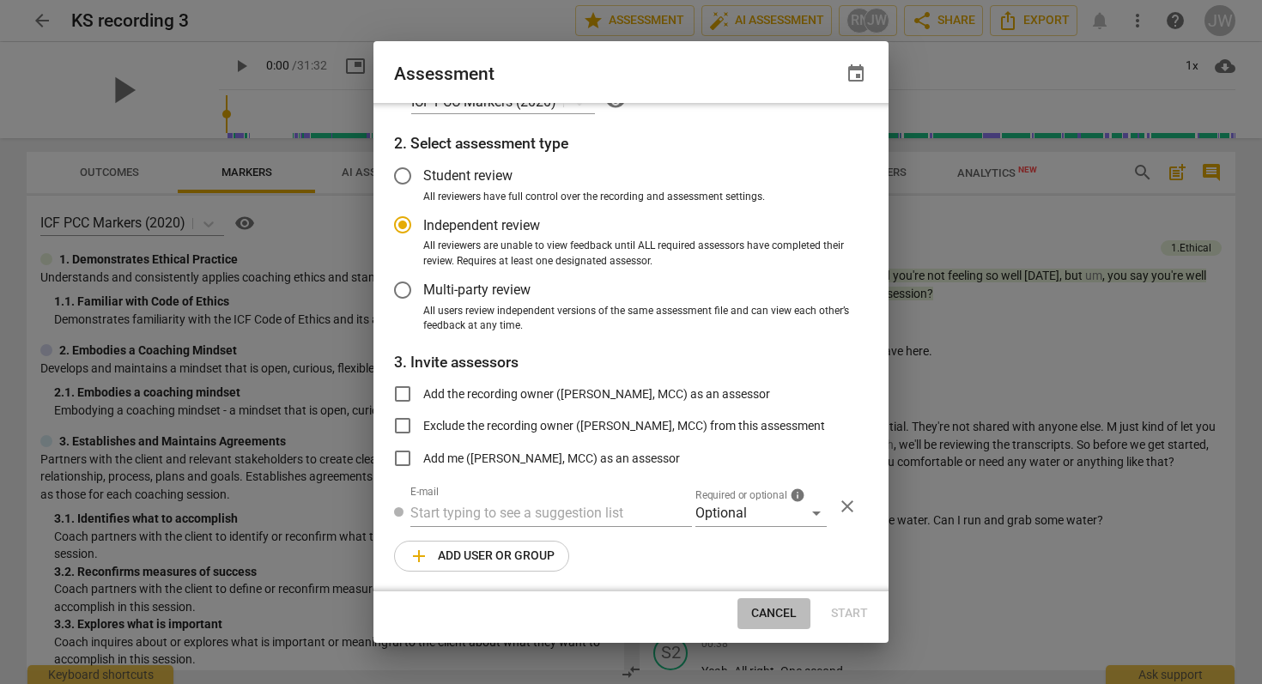
click at [771, 573] on span "Cancel" at bounding box center [774, 613] width 46 height 17
radio input "false"
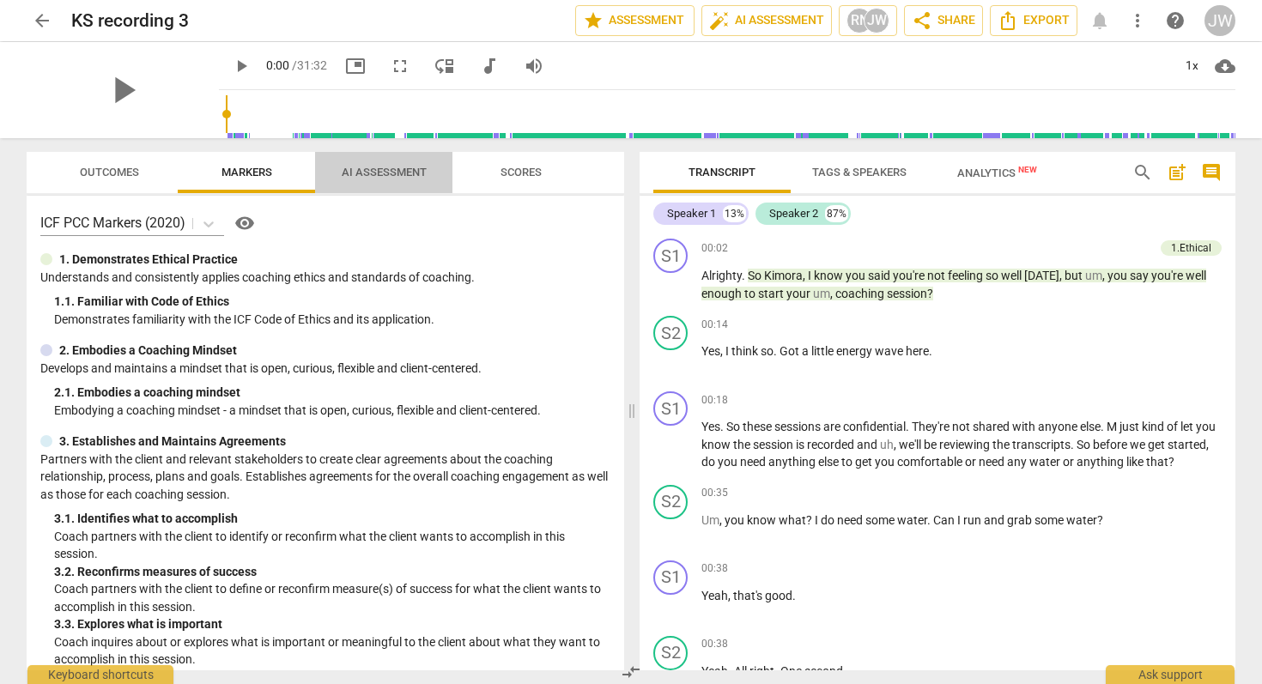
click at [394, 171] on span "AI Assessment" at bounding box center [384, 172] width 85 height 13
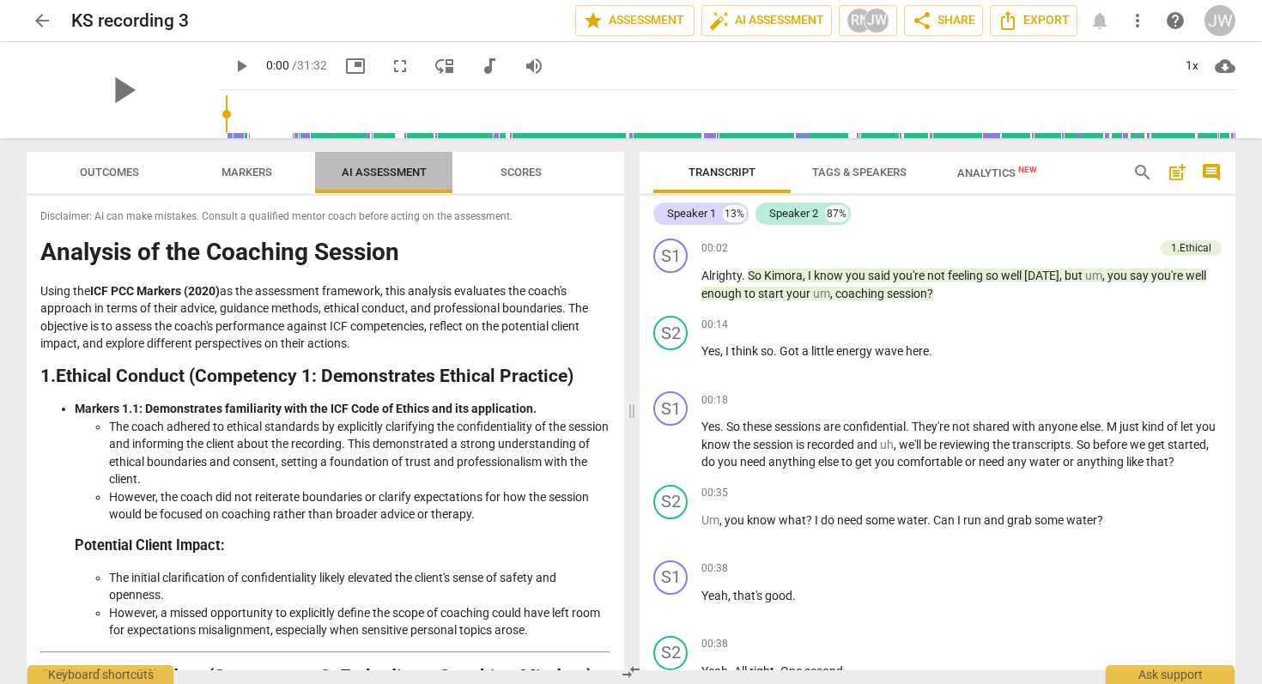
click at [394, 171] on span "AI Assessment" at bounding box center [384, 172] width 85 height 13
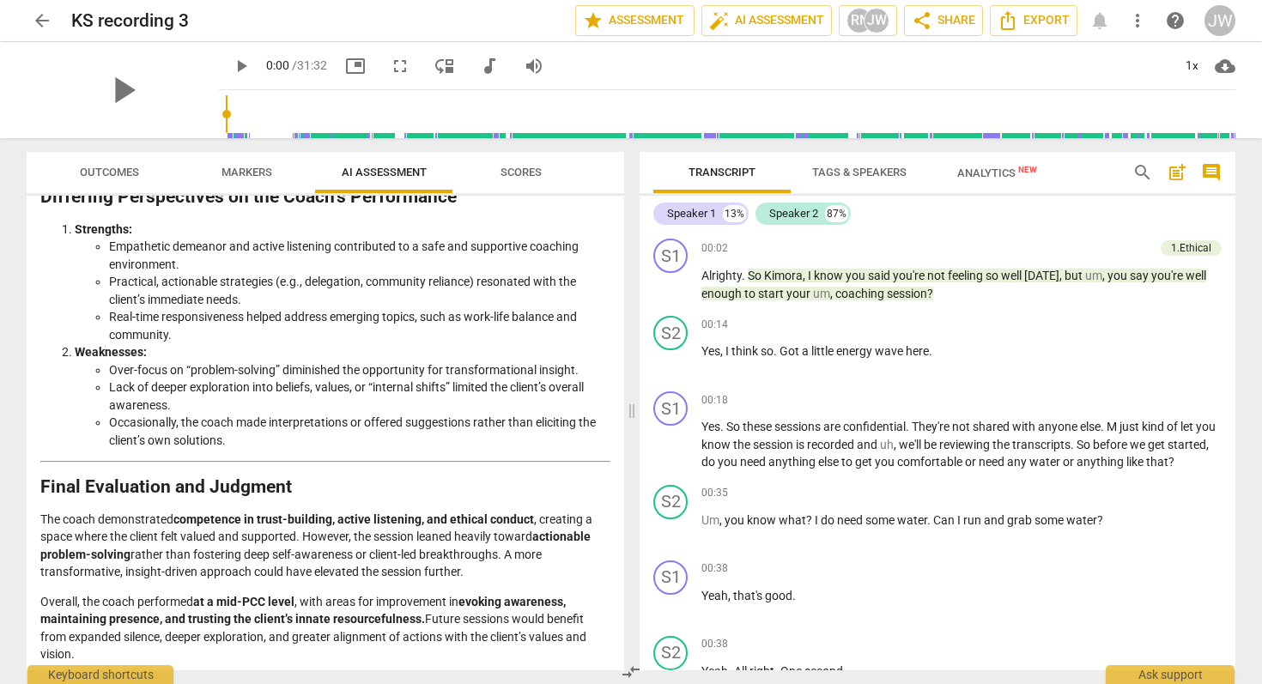
scroll to position [2765, 0]
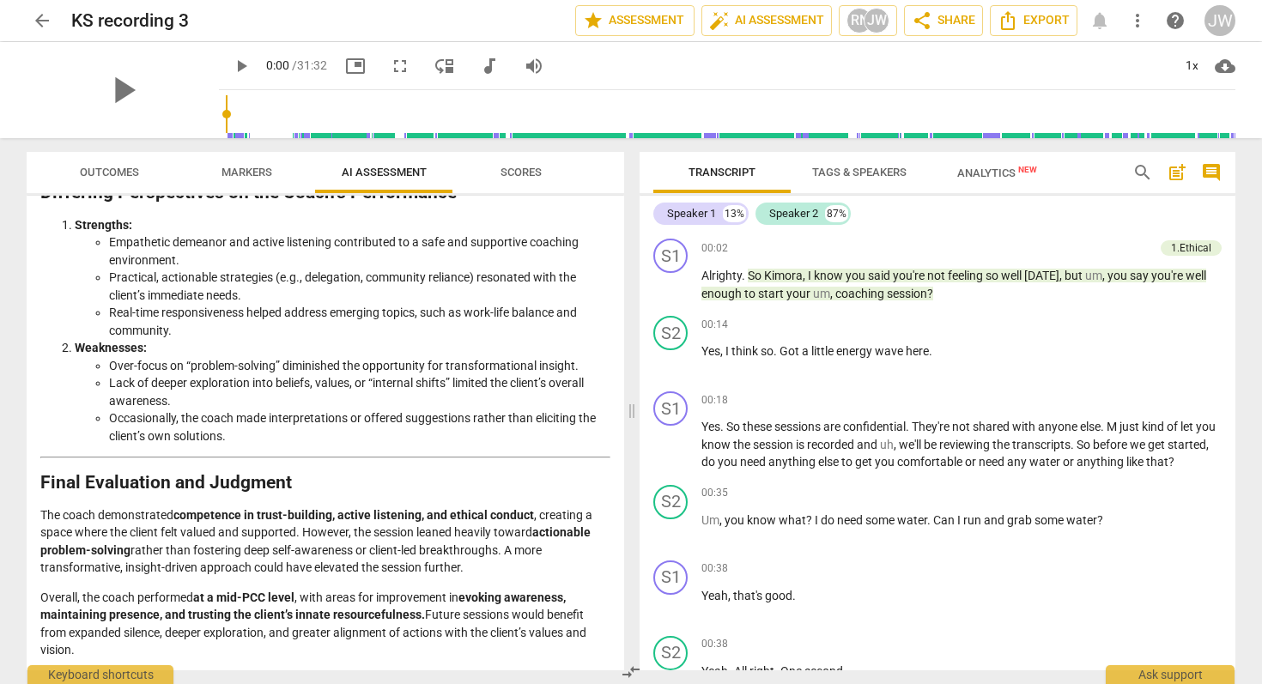
click at [524, 169] on span "Scores" at bounding box center [521, 172] width 41 height 13
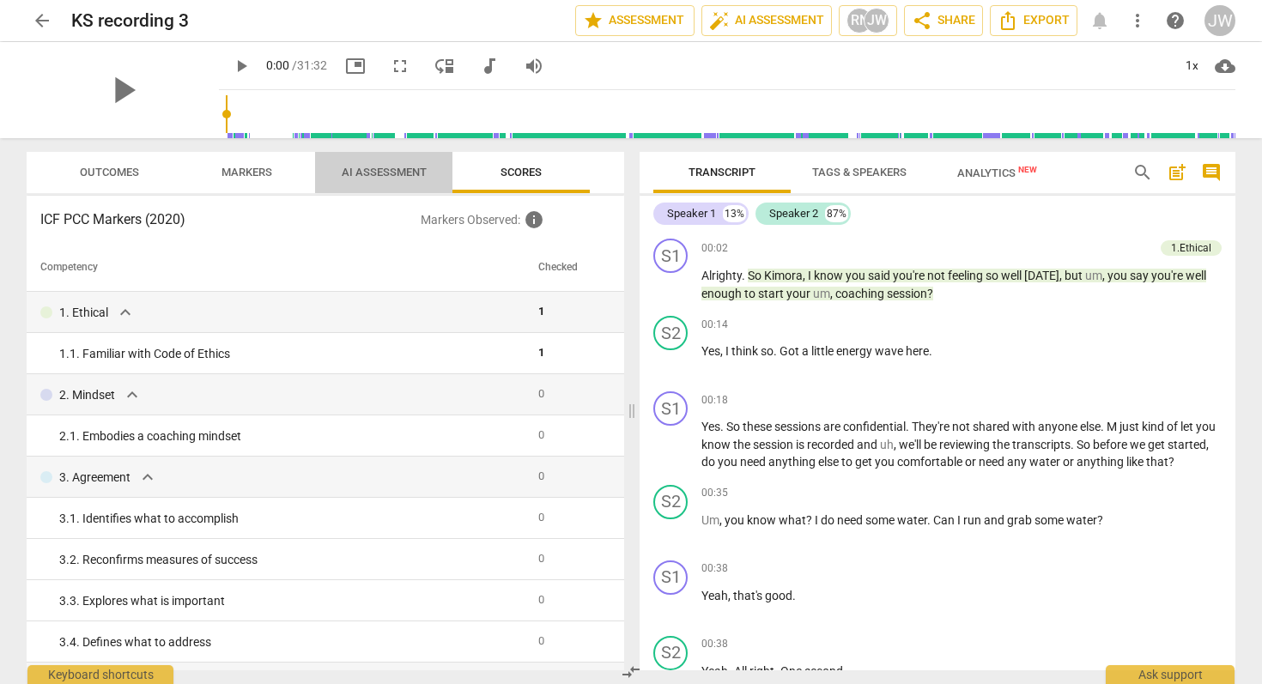
click at [386, 173] on span "AI Assessment" at bounding box center [384, 172] width 85 height 13
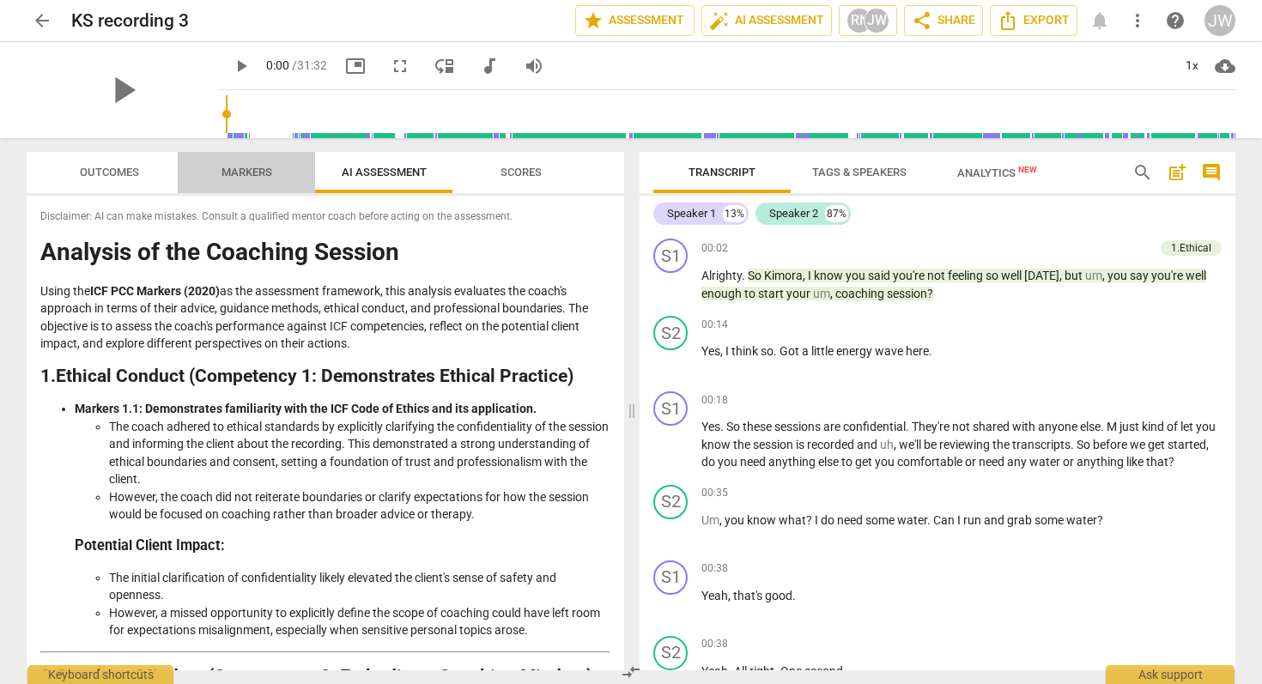
click at [236, 168] on span "Markers" at bounding box center [247, 172] width 51 height 13
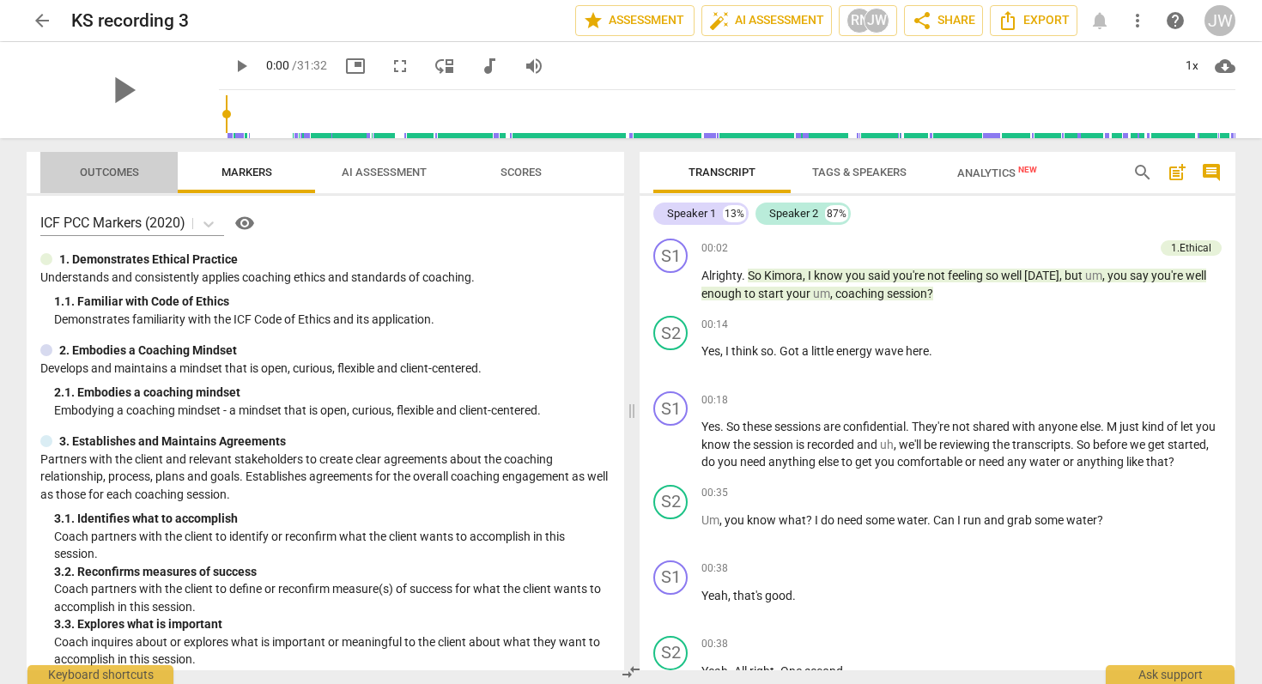
click at [122, 172] on span "Outcomes" at bounding box center [109, 172] width 59 height 13
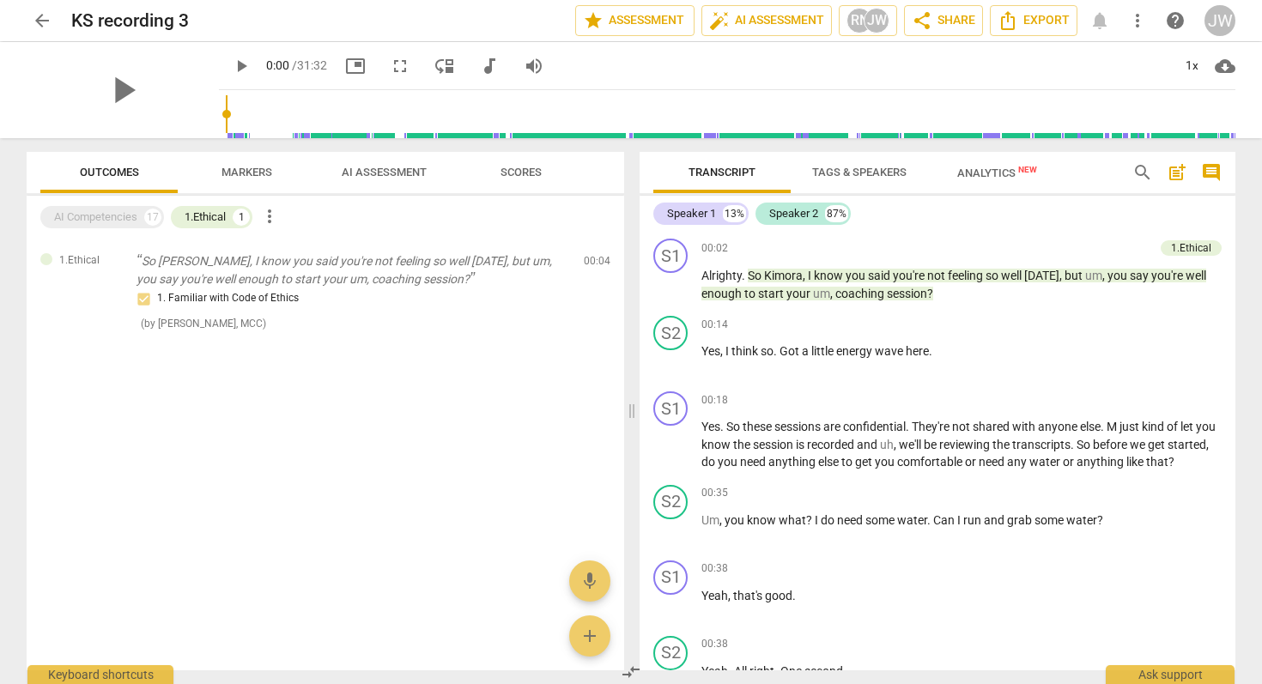
click at [246, 170] on span "Markers" at bounding box center [247, 172] width 51 height 13
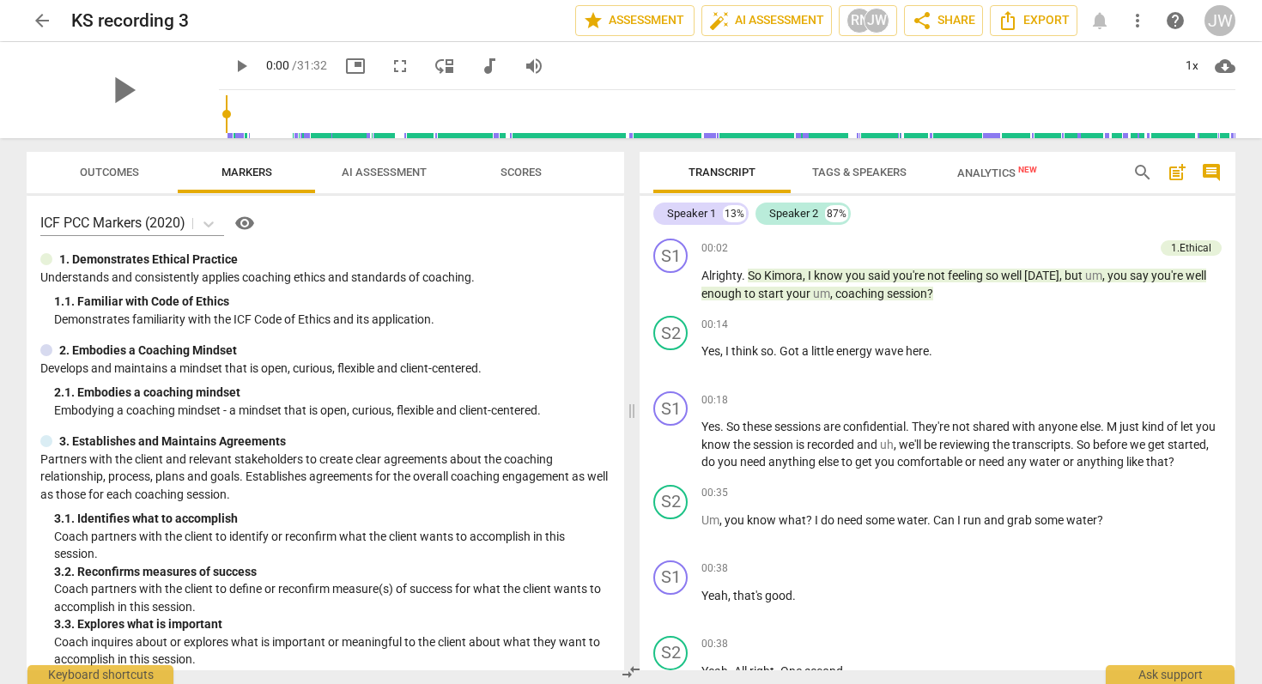
click at [386, 169] on span "AI Assessment" at bounding box center [384, 172] width 85 height 13
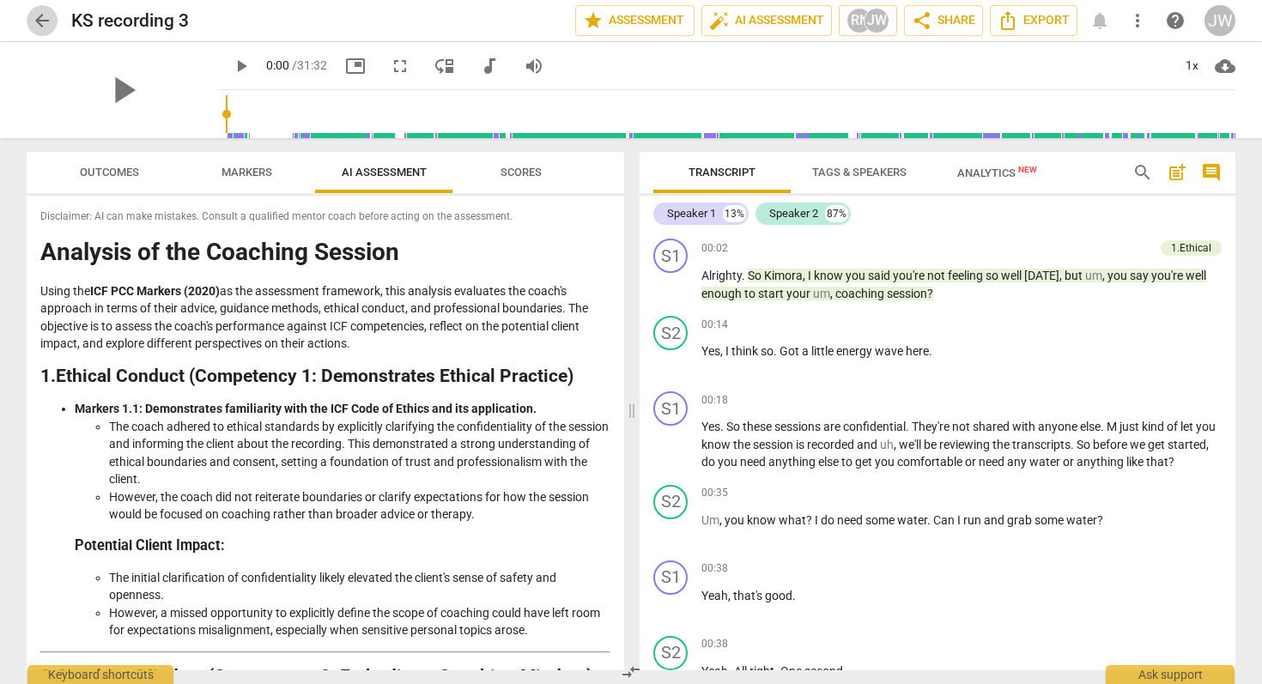
click at [38, 12] on span "arrow_back" at bounding box center [42, 20] width 21 height 21
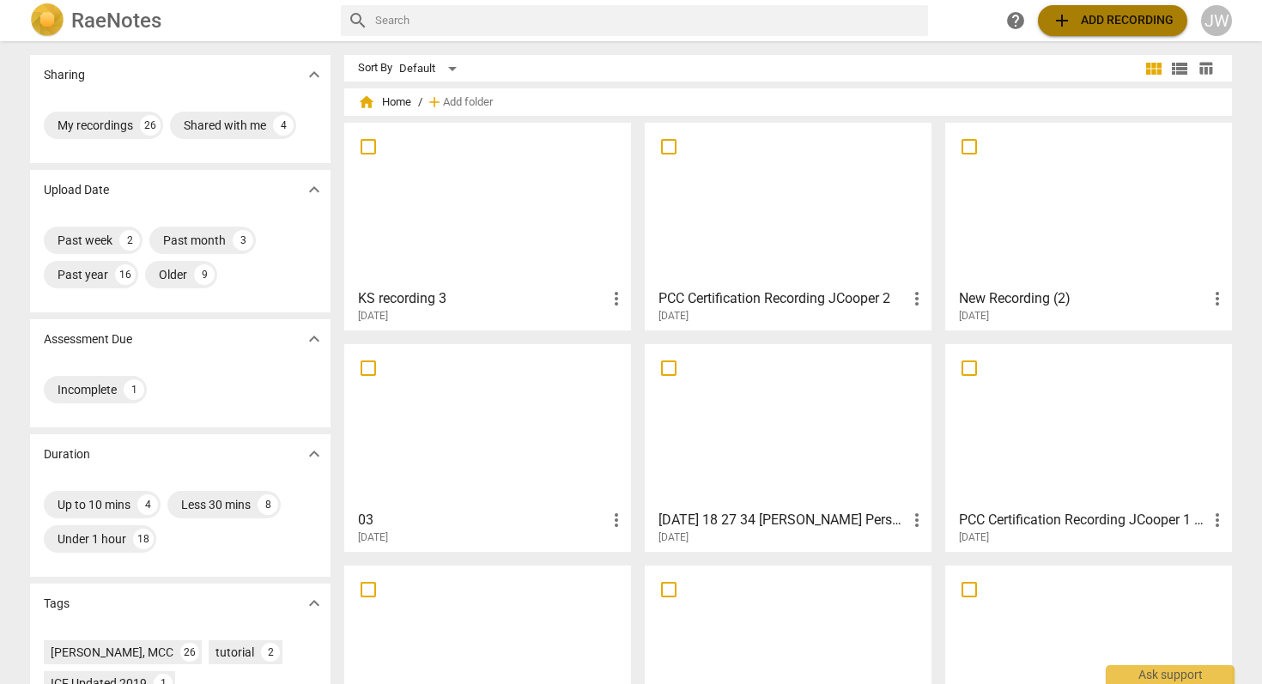
click at [1057, 17] on span "add" at bounding box center [1062, 20] width 21 height 21
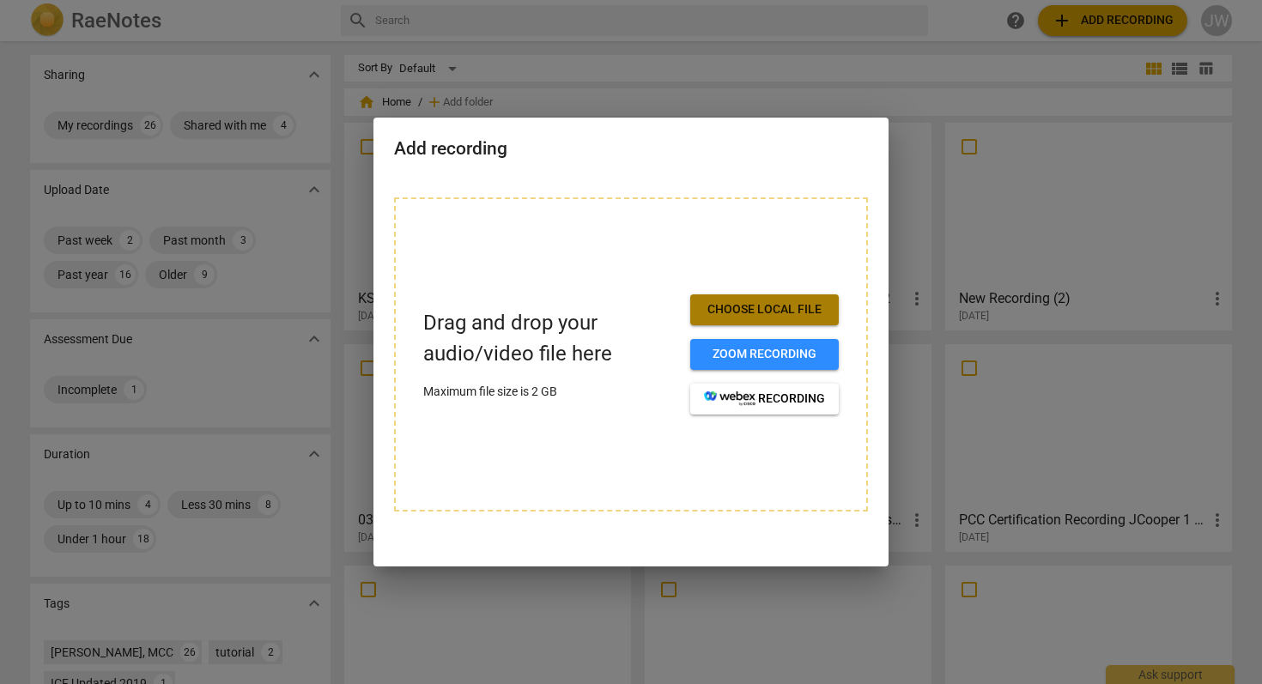
click at [736, 306] on span "Choose local file" at bounding box center [764, 309] width 121 height 17
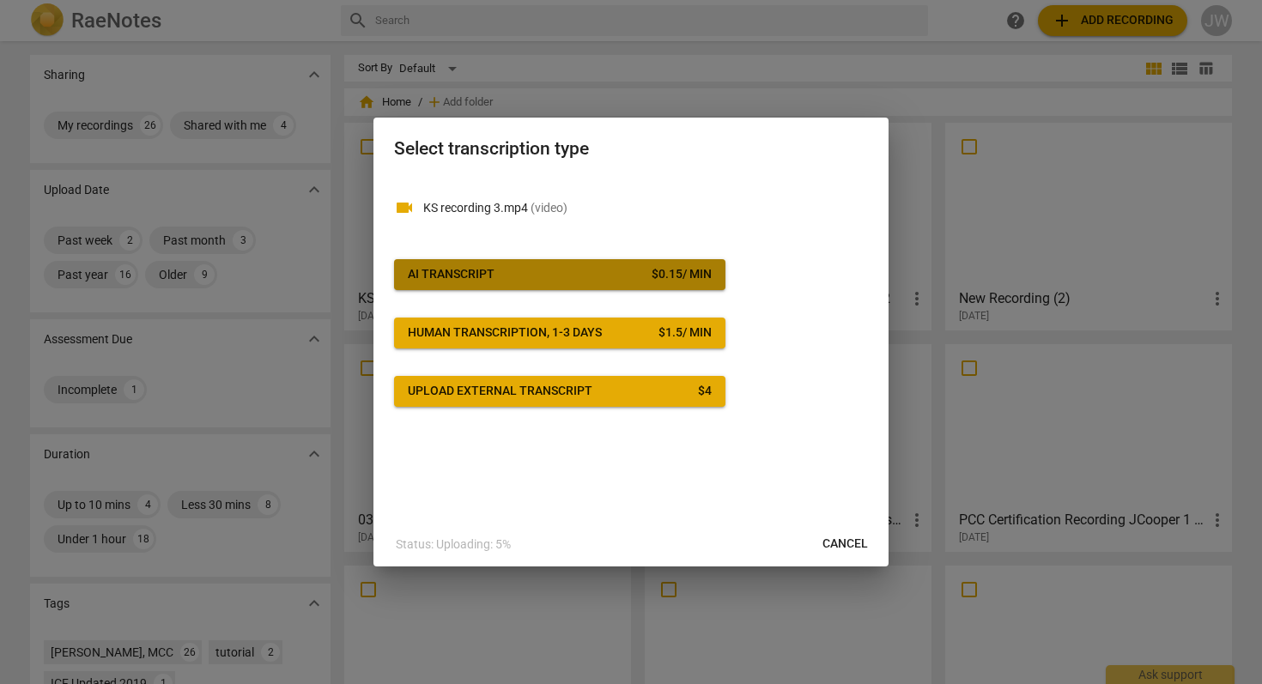
click at [498, 272] on span "AI Transcript $ 0.15 / min" at bounding box center [560, 274] width 304 height 17
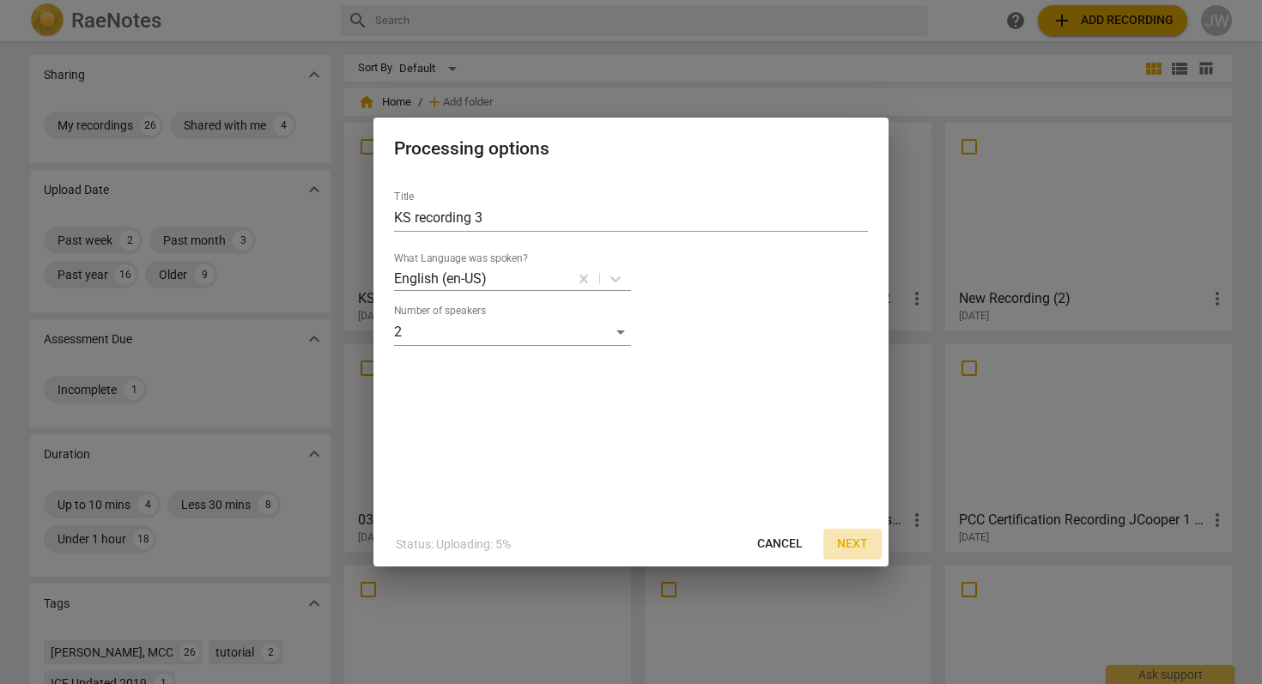
click at [853, 538] on span "Next" at bounding box center [852, 544] width 31 height 17
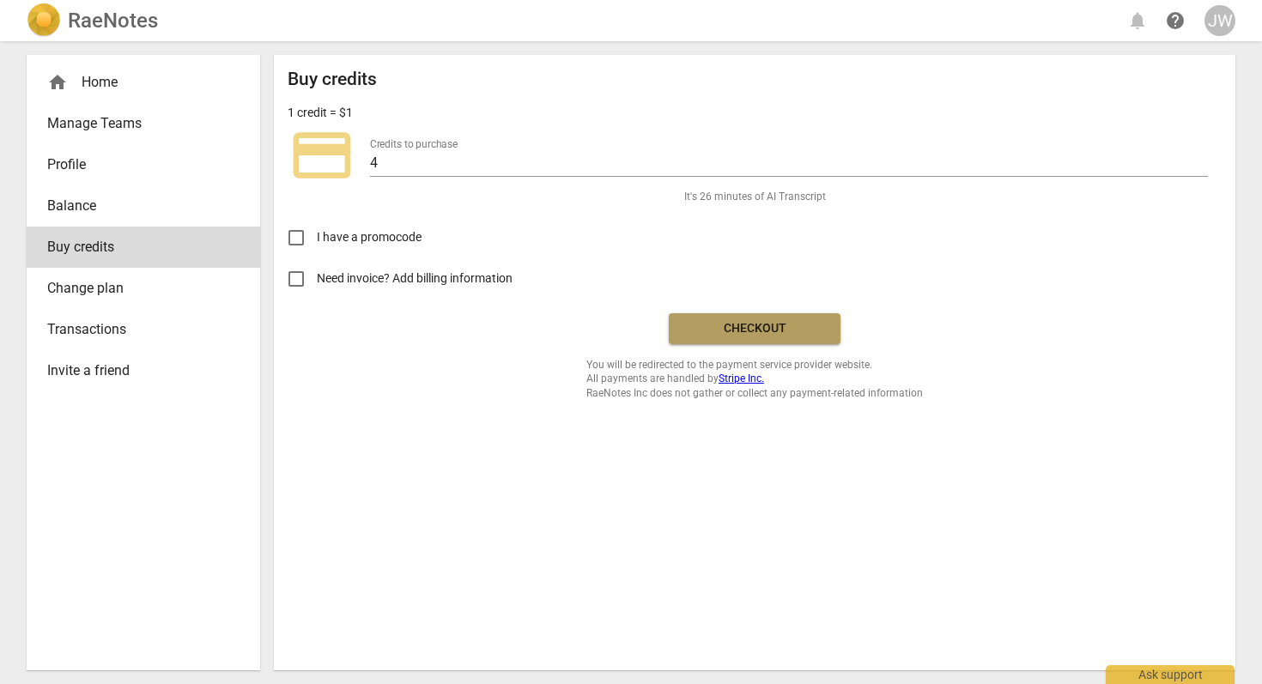
click at [702, 334] on span "Checkout" at bounding box center [755, 328] width 144 height 17
click at [749, 327] on span "Checkout" at bounding box center [755, 328] width 144 height 17
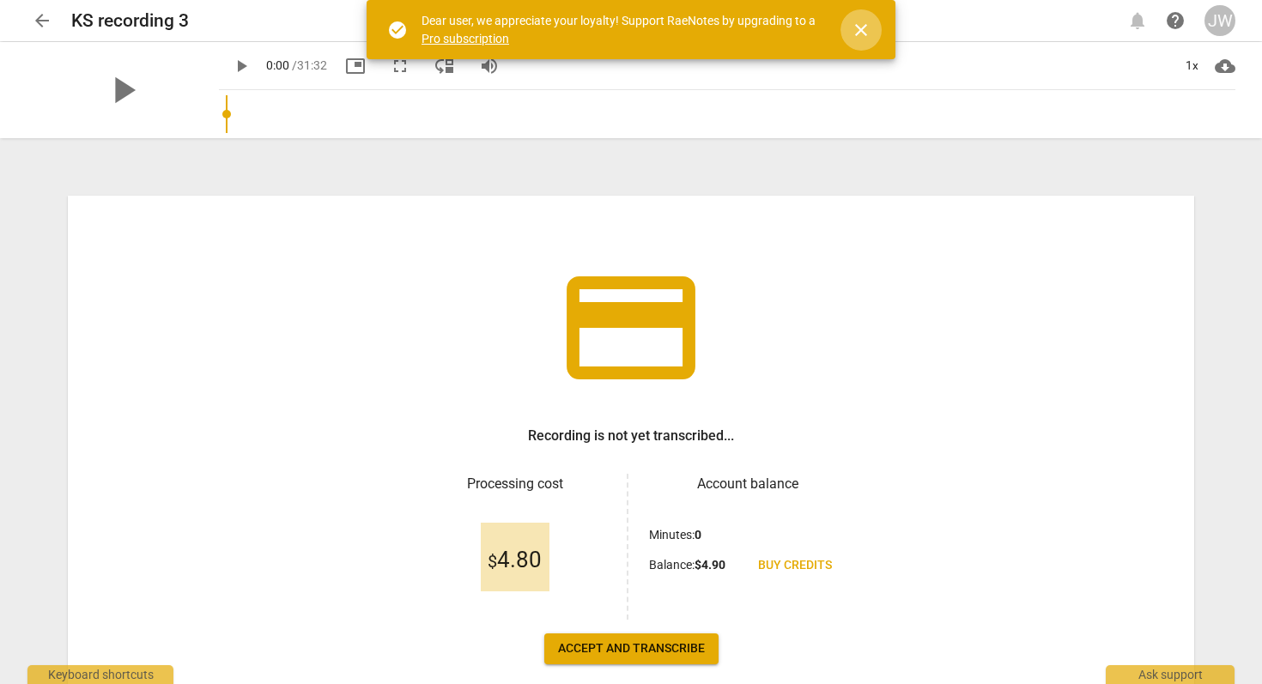
click at [861, 34] on span "close" at bounding box center [861, 30] width 21 height 21
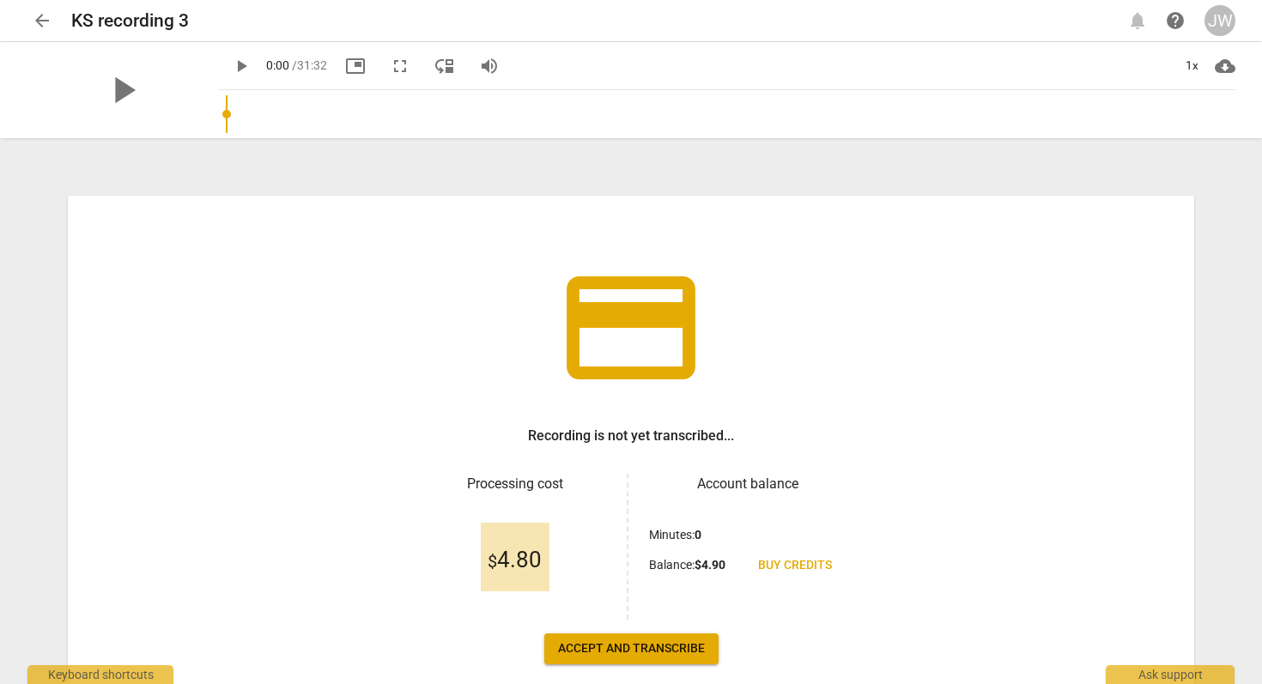
click at [646, 650] on span "Accept and transcribe" at bounding box center [631, 649] width 147 height 17
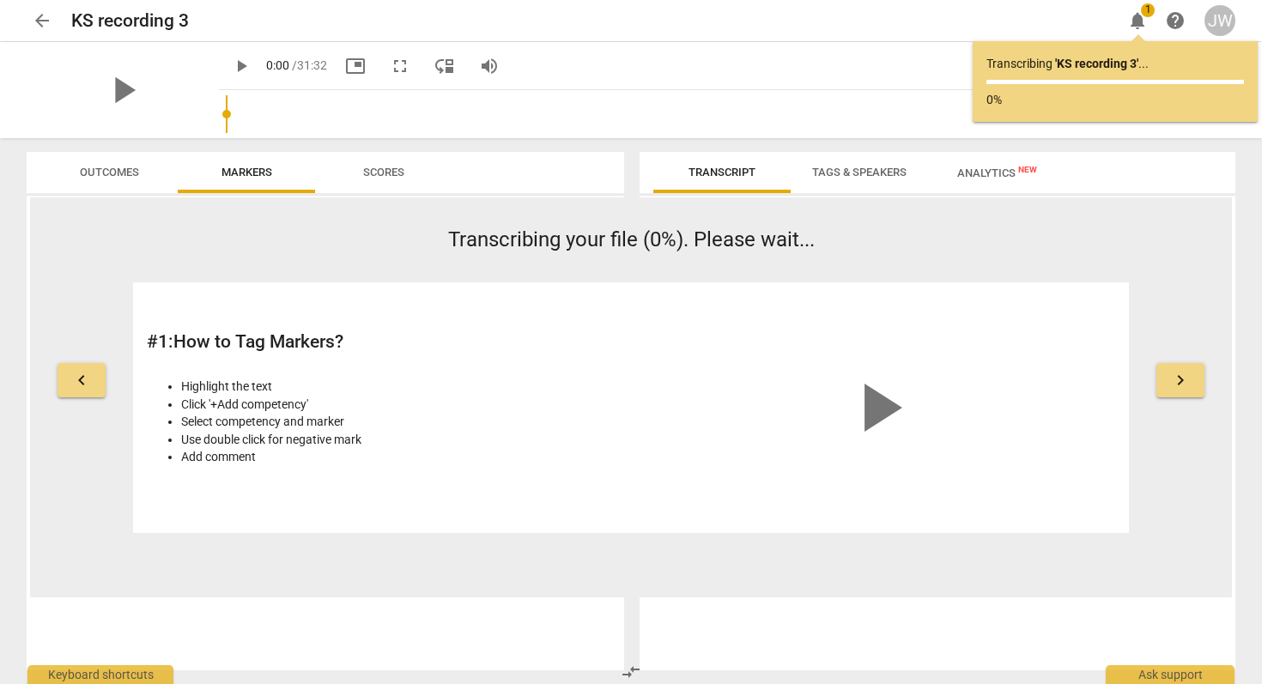
click at [108, 173] on span "Outcomes" at bounding box center [109, 172] width 59 height 13
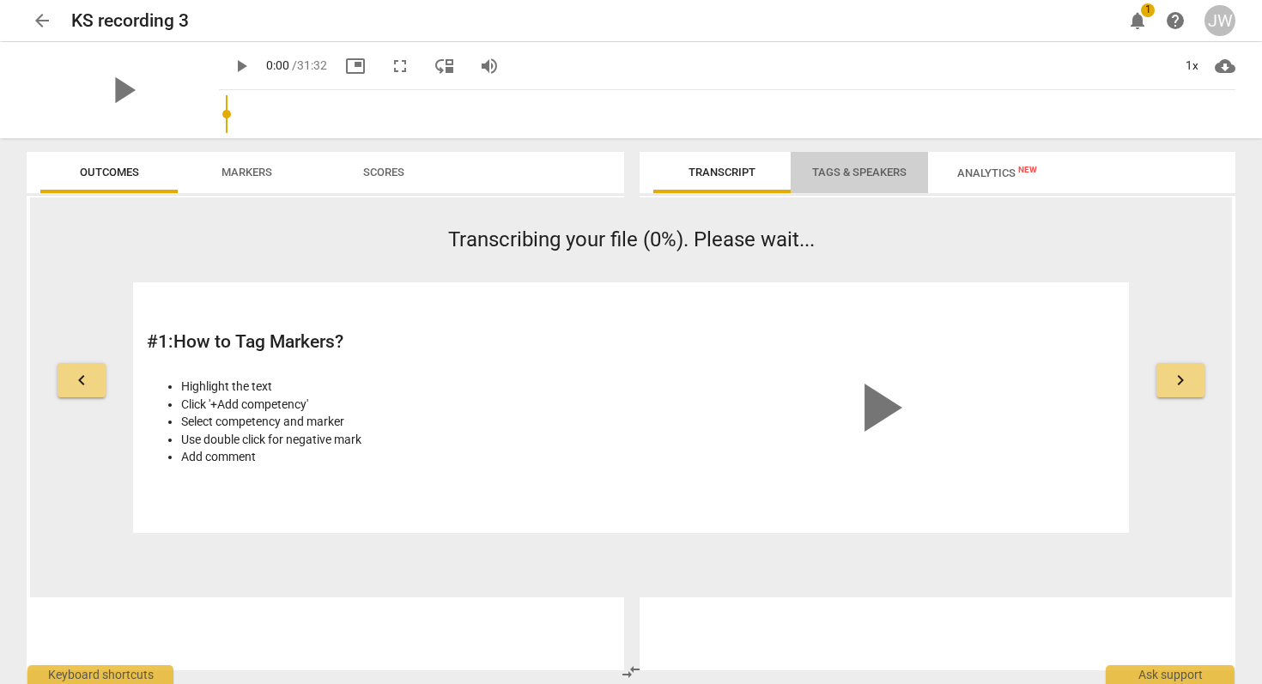
click at [863, 167] on span "Tags & Speakers" at bounding box center [859, 172] width 94 height 13
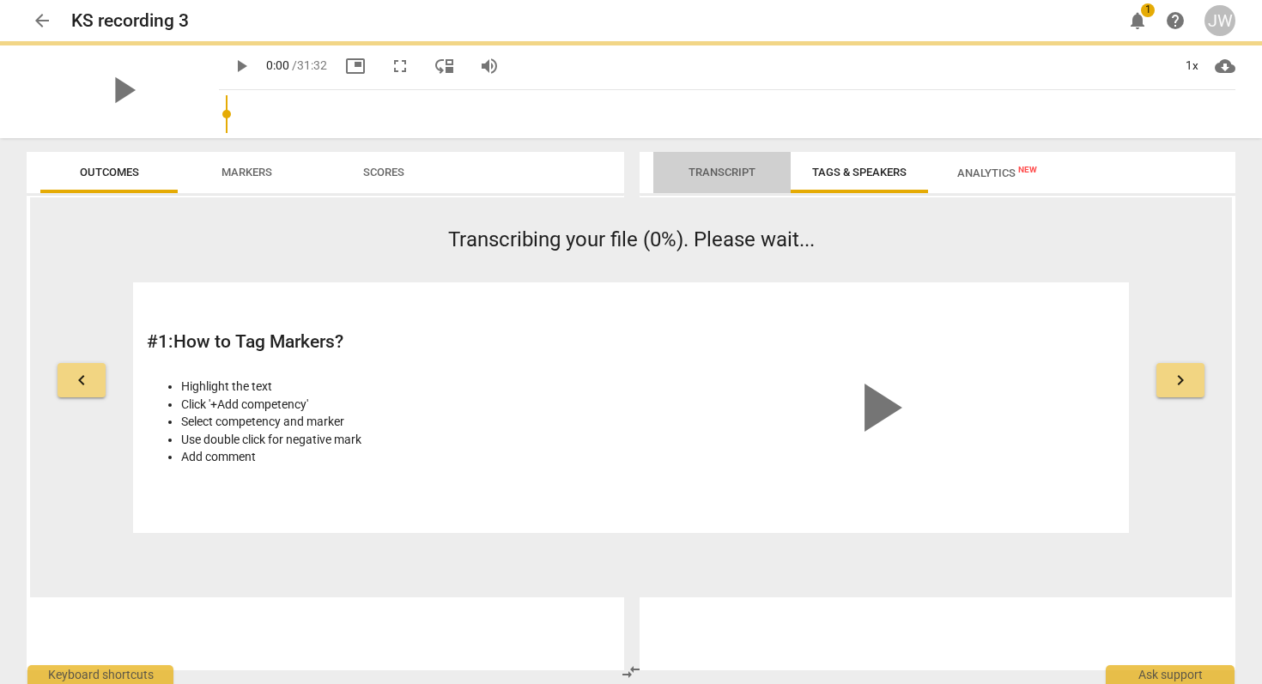
click at [736, 172] on span "Transcript" at bounding box center [722, 172] width 67 height 13
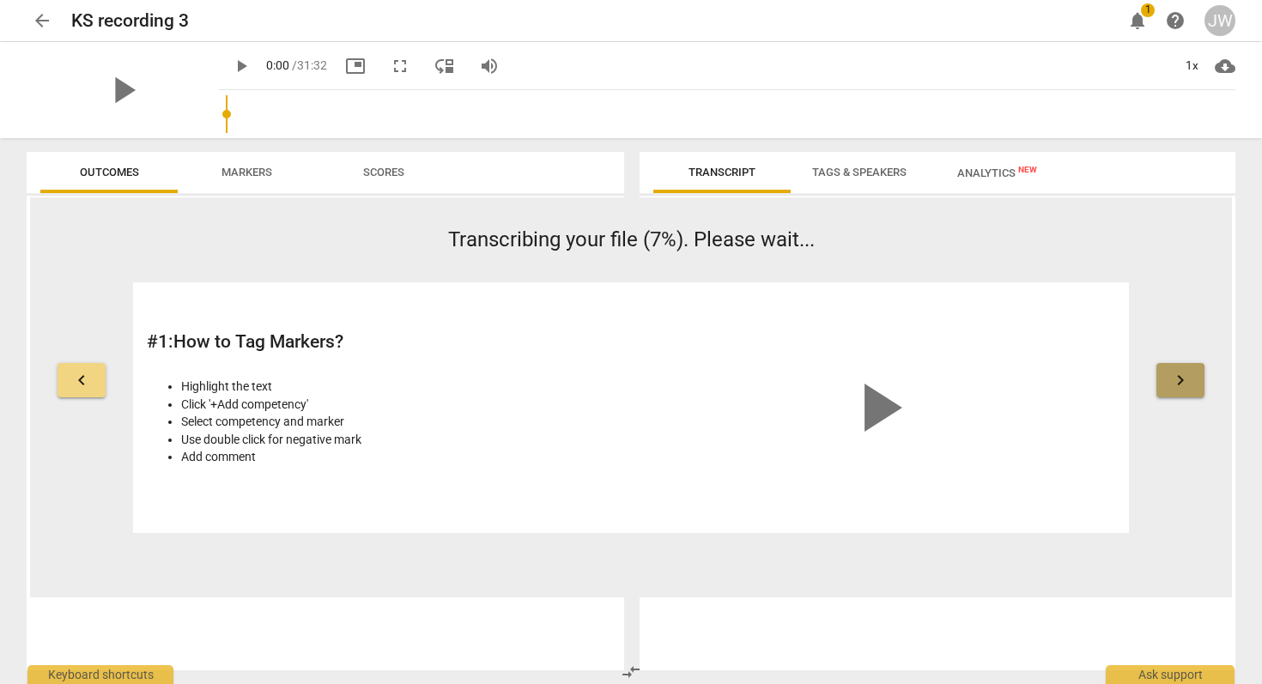
click at [1183, 381] on span "keyboard_arrow_right" at bounding box center [1181, 380] width 21 height 21
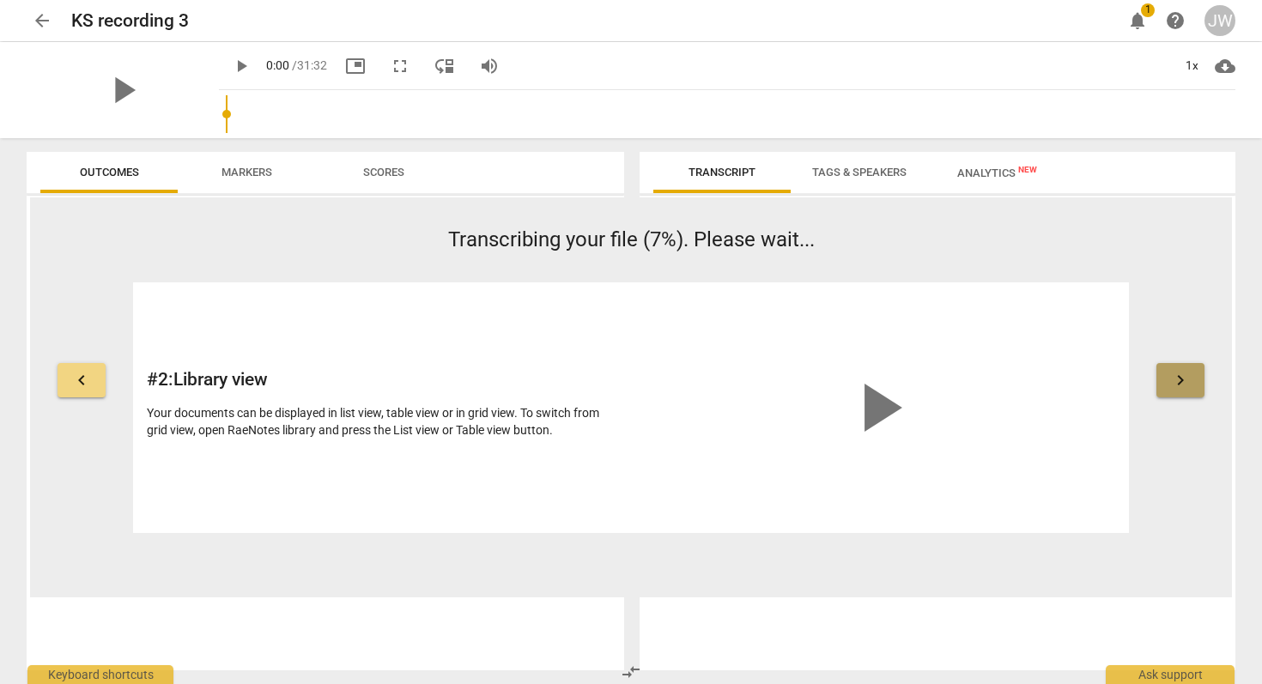
click at [1183, 381] on span "keyboard_arrow_right" at bounding box center [1181, 380] width 21 height 21
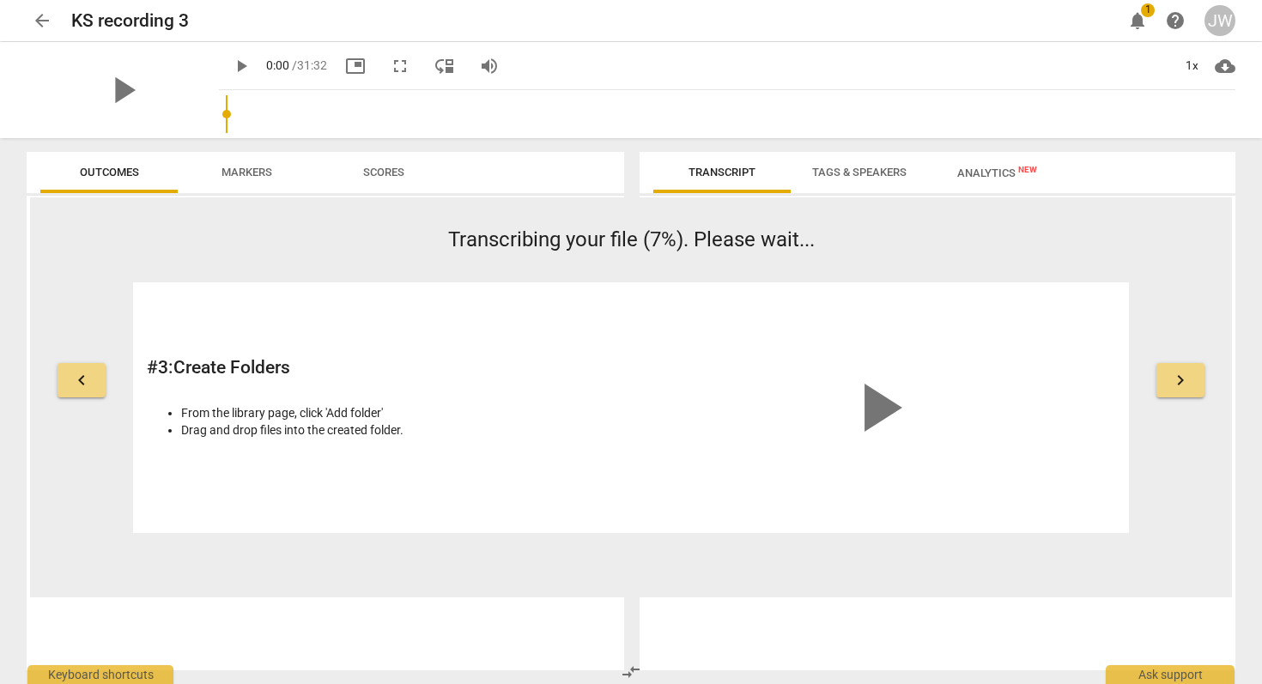
click at [1183, 381] on span "keyboard_arrow_right" at bounding box center [1181, 380] width 21 height 21
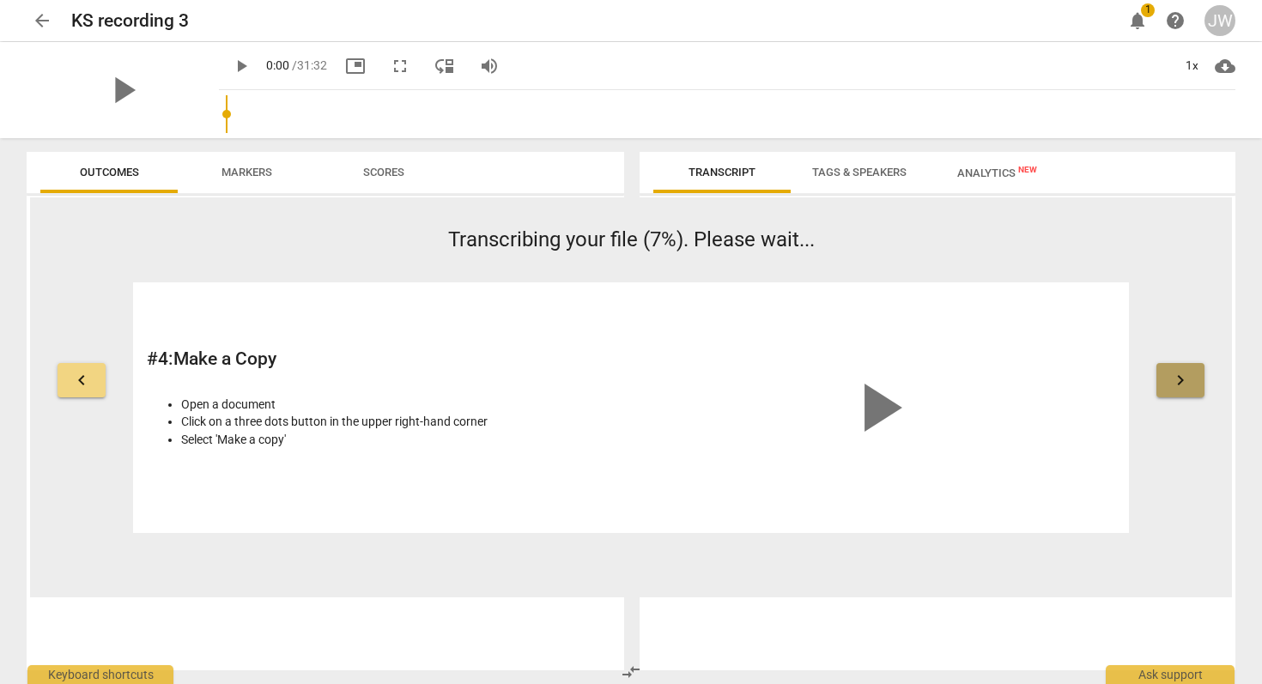
click at [1183, 381] on span "keyboard_arrow_right" at bounding box center [1181, 380] width 21 height 21
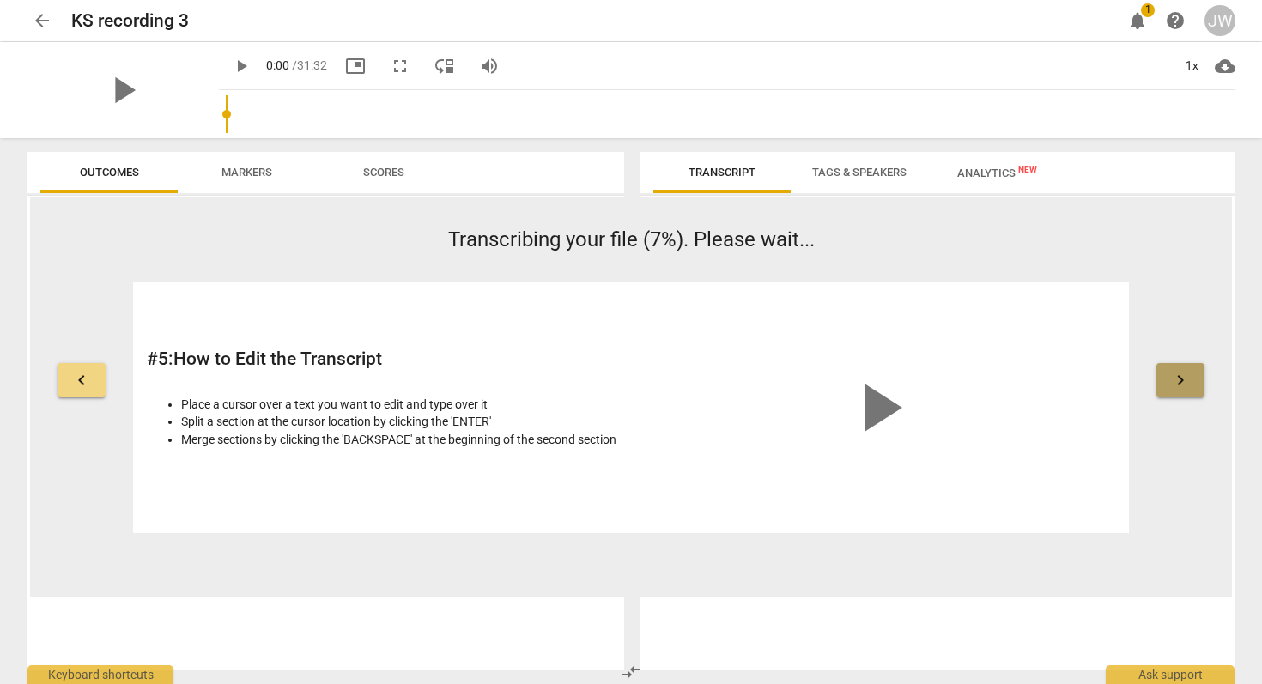
click at [1183, 381] on span "keyboard_arrow_right" at bounding box center [1181, 380] width 21 height 21
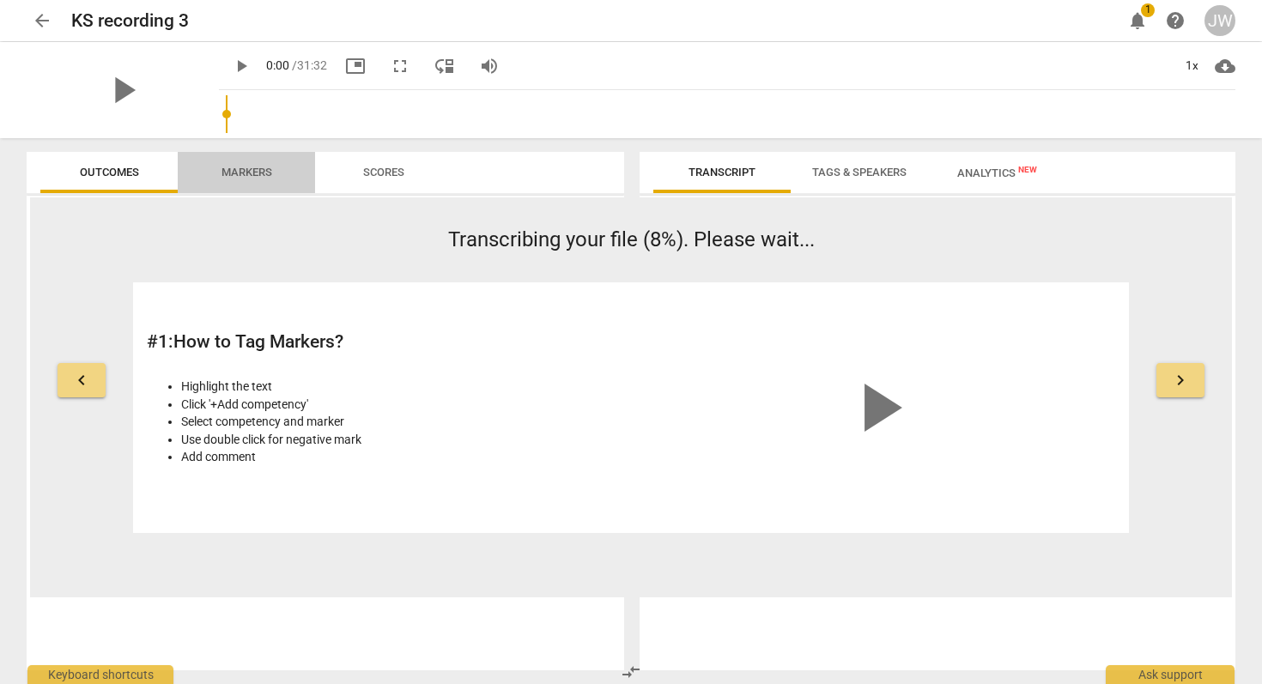
click at [235, 172] on span "Markers" at bounding box center [247, 172] width 51 height 13
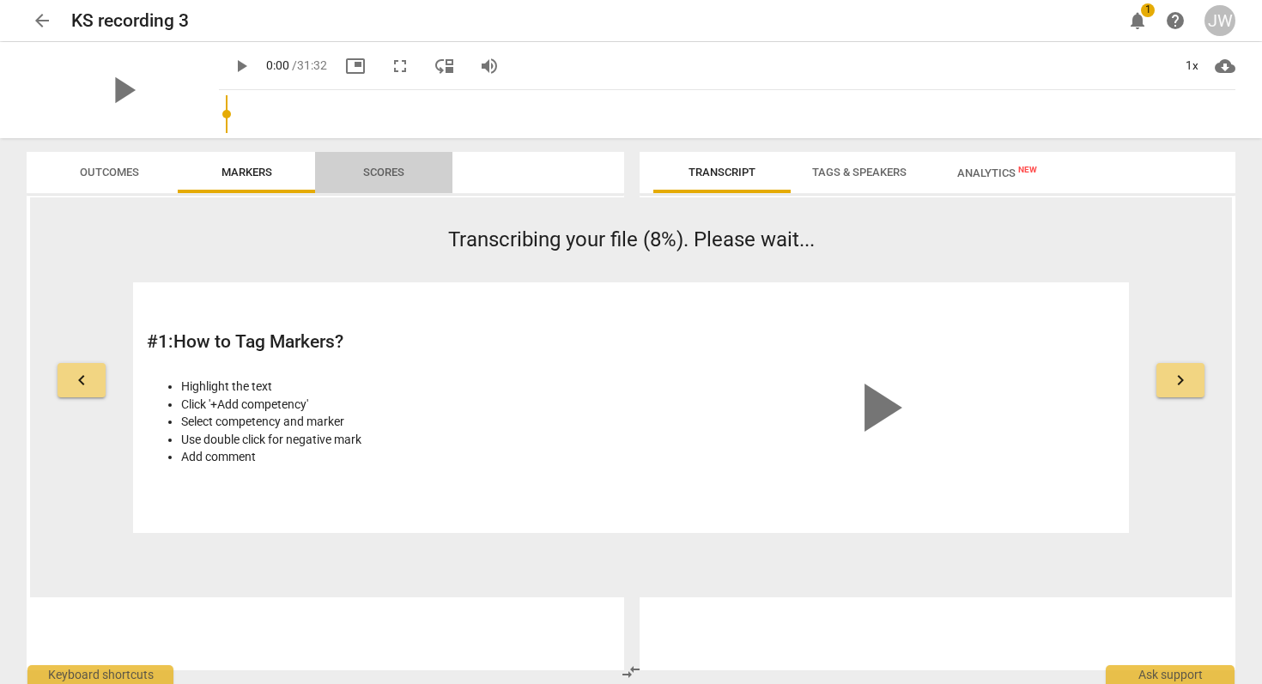
click at [363, 176] on span "Scores" at bounding box center [383, 172] width 41 height 13
click at [824, 169] on span "Tags & Speakers" at bounding box center [859, 172] width 94 height 13
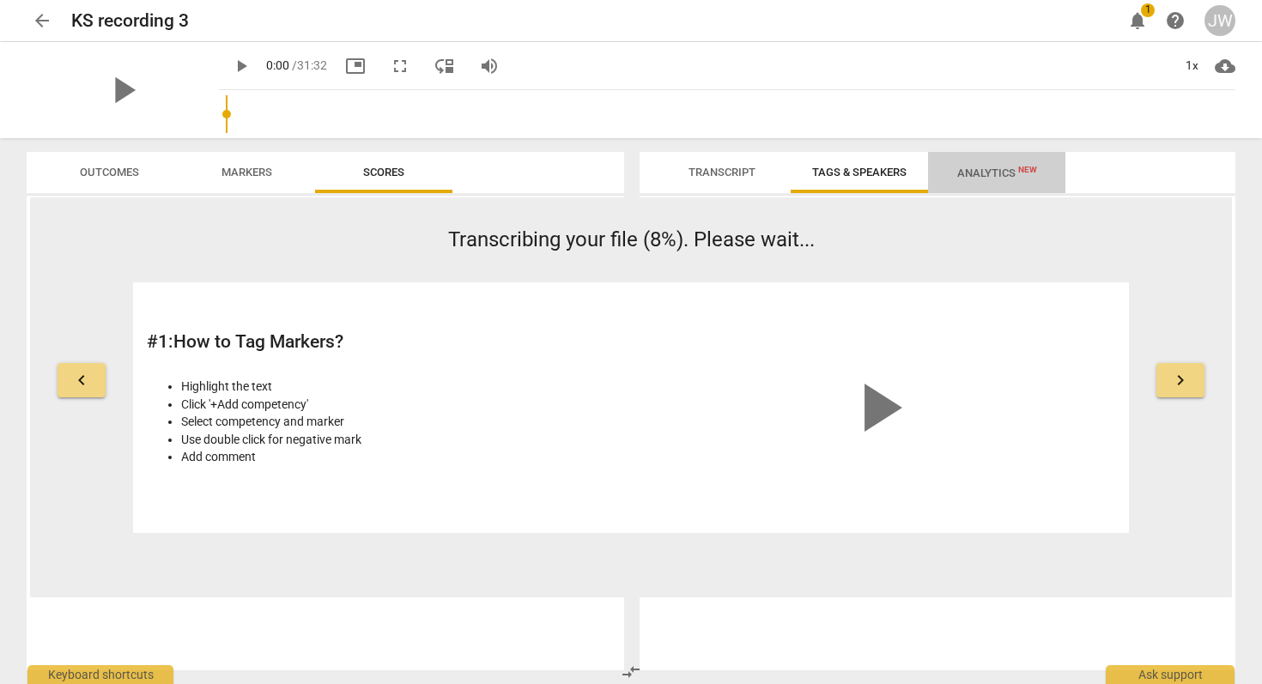
click at [960, 168] on span "Analytics New" at bounding box center [998, 173] width 80 height 13
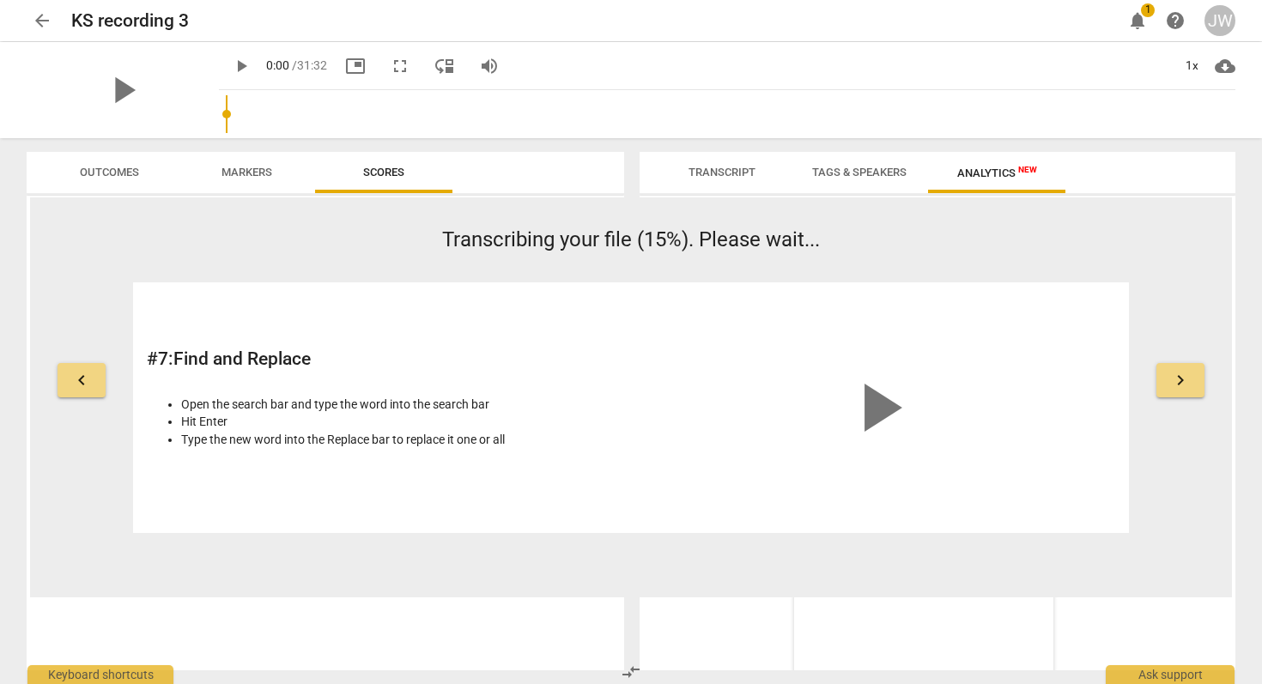
click at [41, 17] on span "arrow_back" at bounding box center [42, 20] width 21 height 21
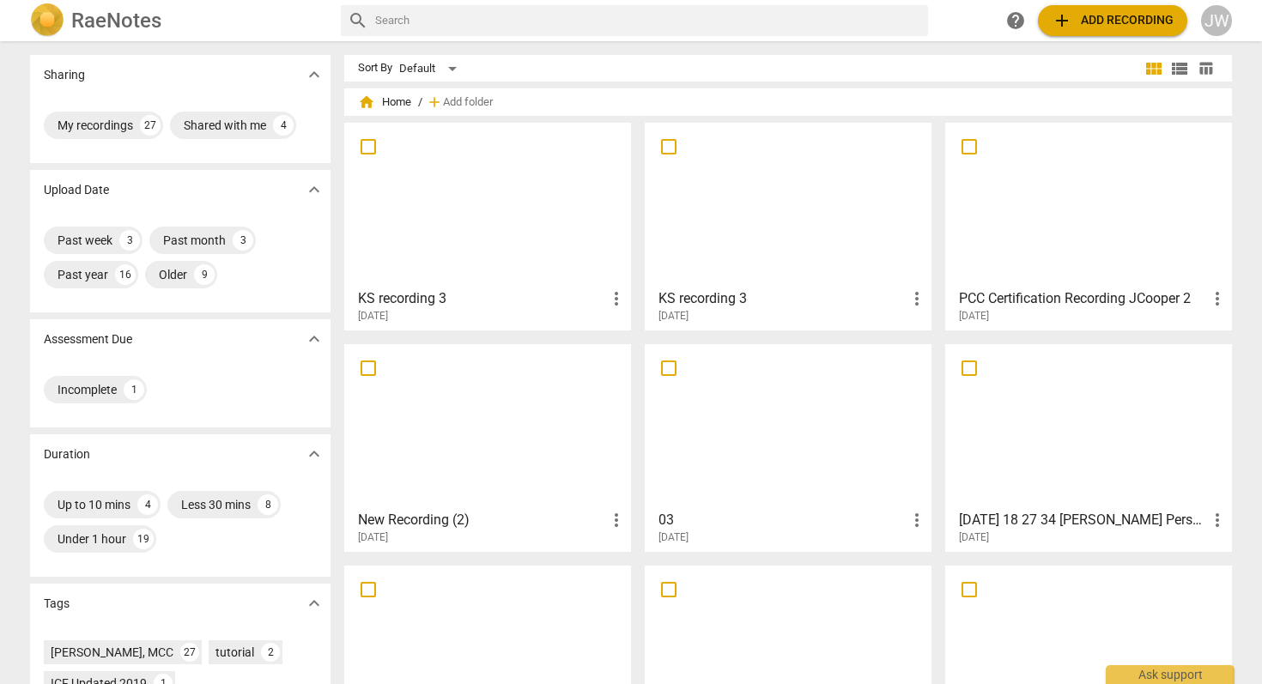
click at [575, 306] on h3 "KS recording 3" at bounding box center [482, 299] width 248 height 21
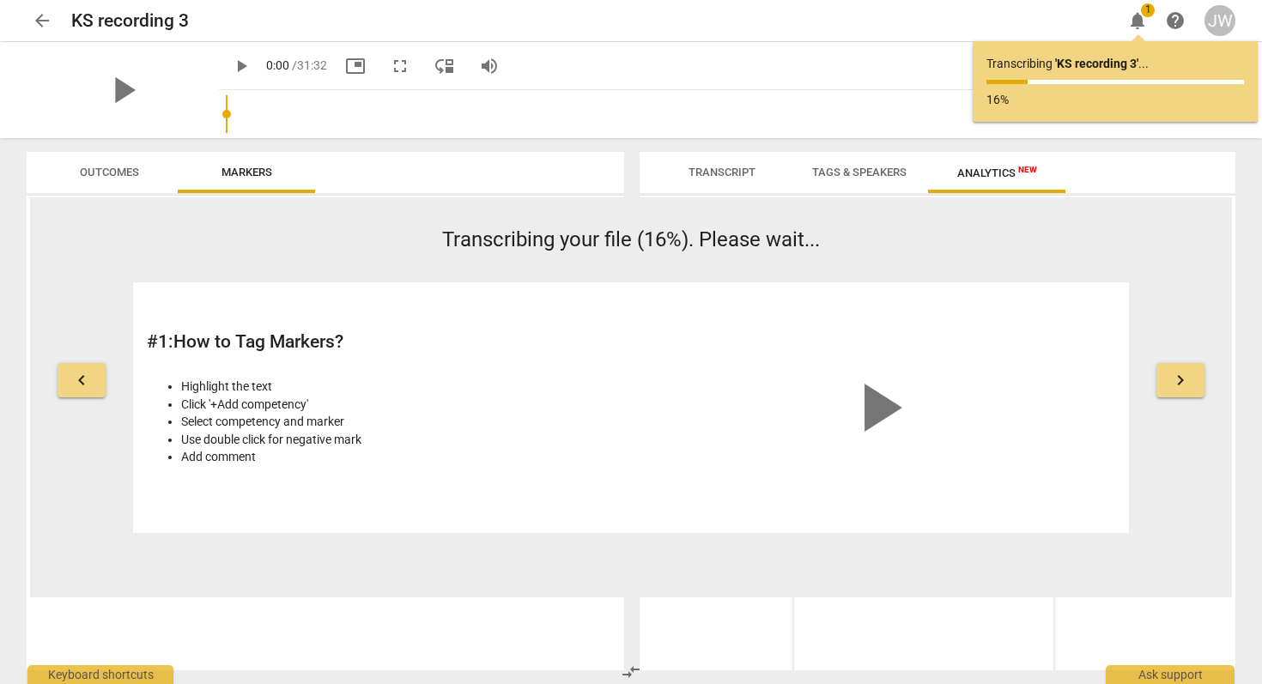
click at [713, 174] on span "Transcript" at bounding box center [722, 172] width 67 height 13
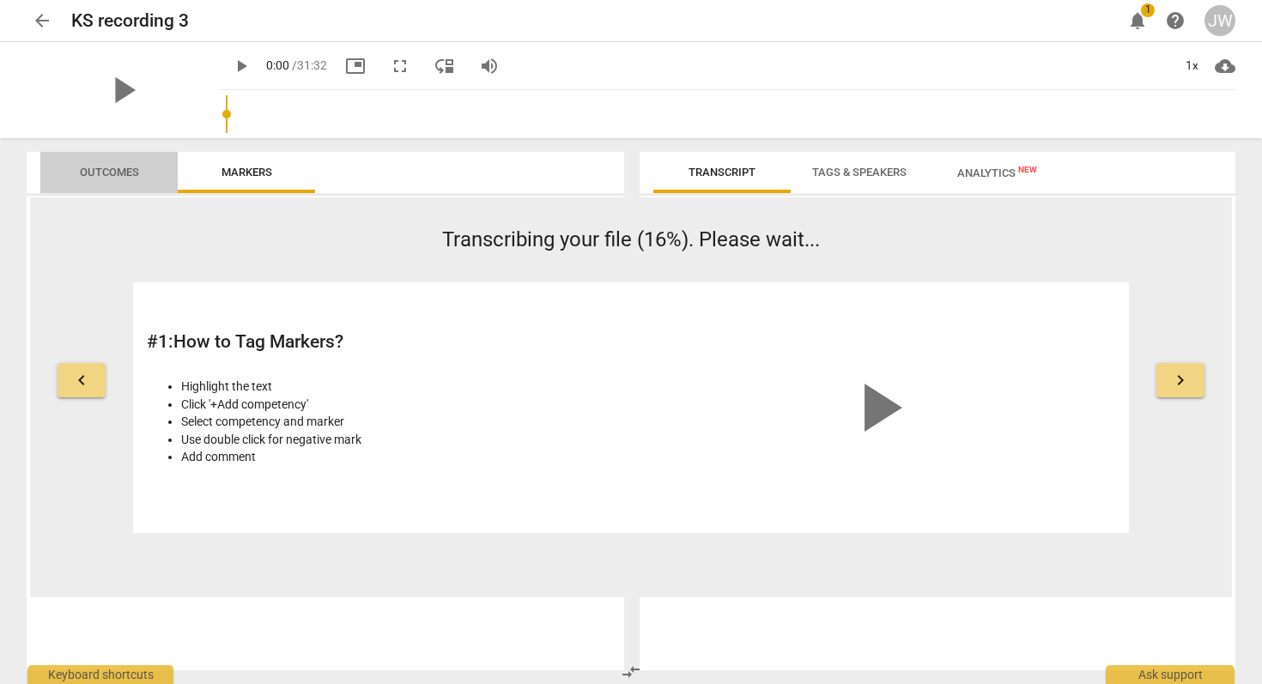
click at [93, 170] on span "Outcomes" at bounding box center [109, 172] width 59 height 13
